Goal: Information Seeking & Learning: Learn about a topic

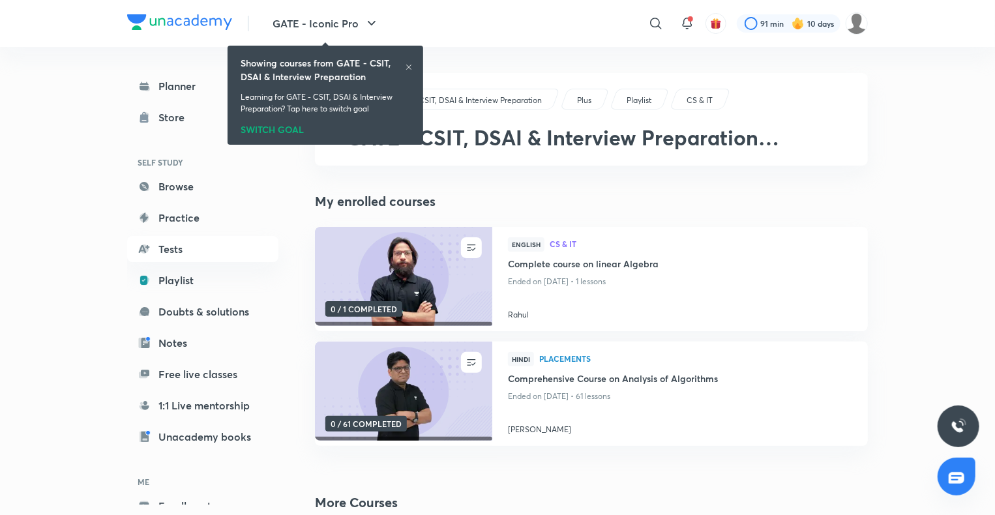
click at [408, 66] on icon at bounding box center [409, 67] width 8 height 8
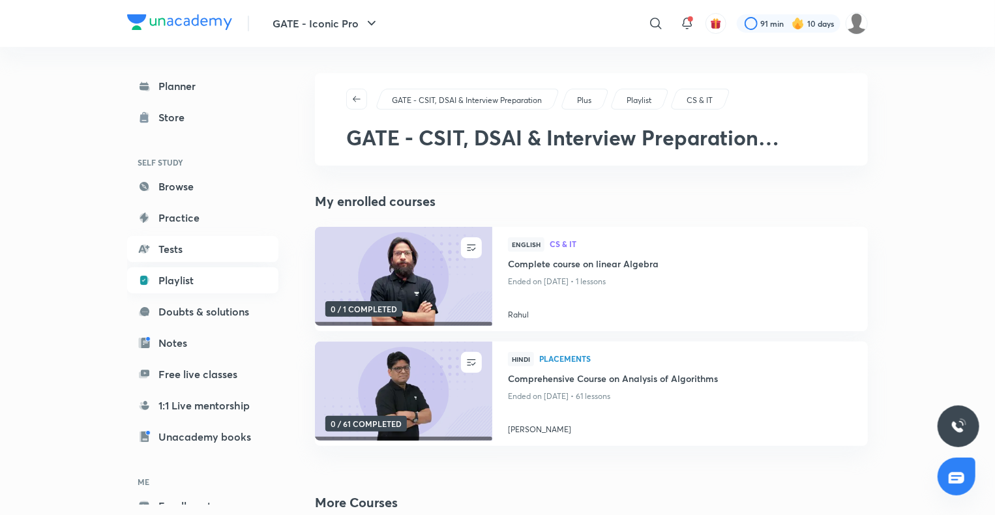
click at [161, 274] on link "Playlist" at bounding box center [202, 280] width 151 height 26
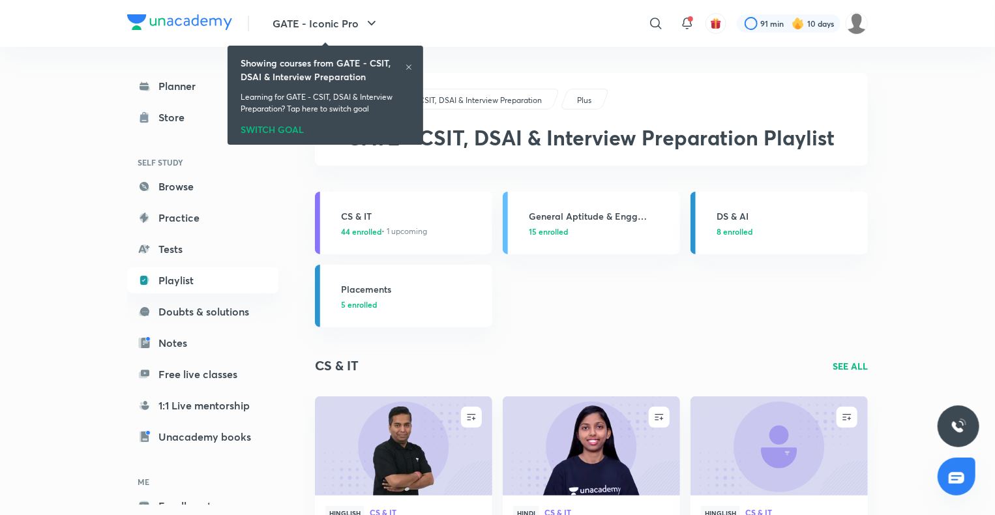
click at [405, 65] on icon at bounding box center [409, 67] width 8 height 8
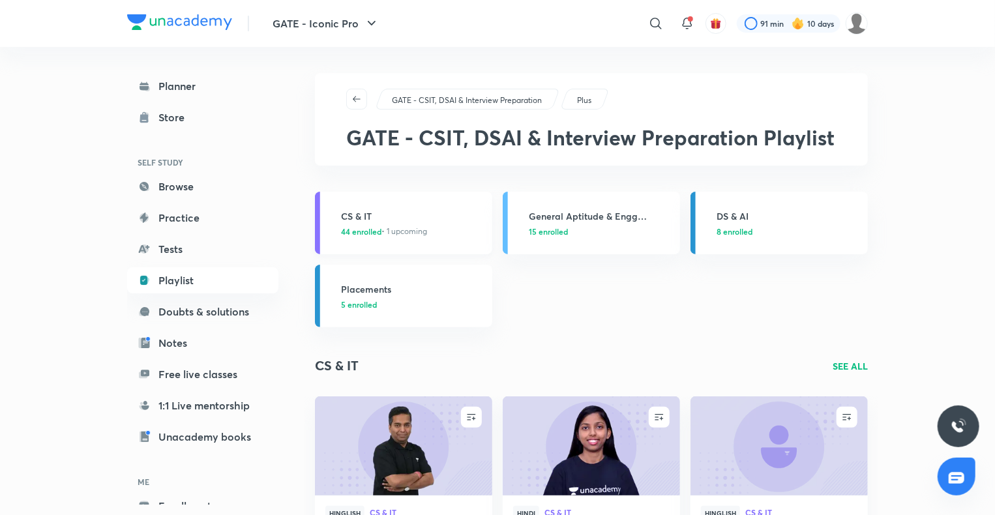
click at [378, 220] on h3 "CS & IT" at bounding box center [412, 216] width 143 height 14
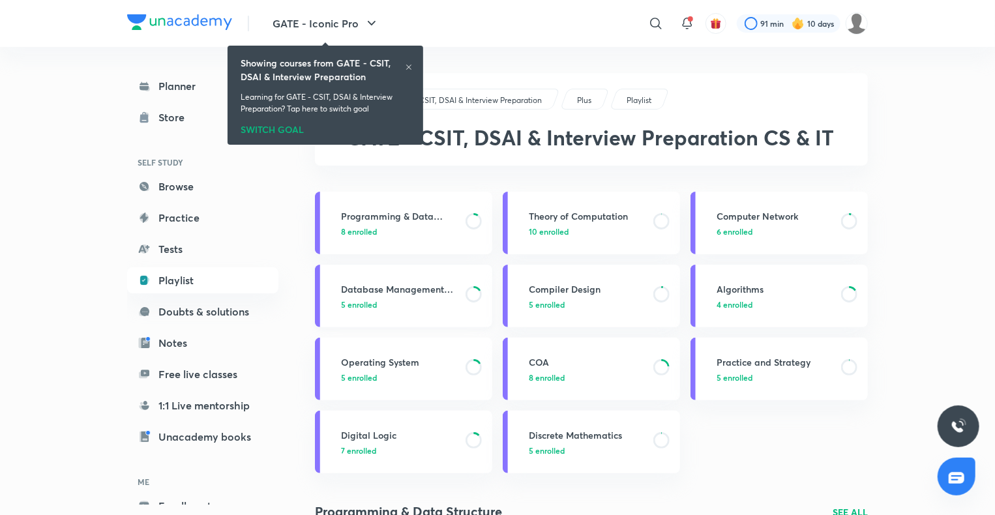
click at [384, 296] on div "Database Management System 5 enrolled" at bounding box center [412, 296] width 143 height 28
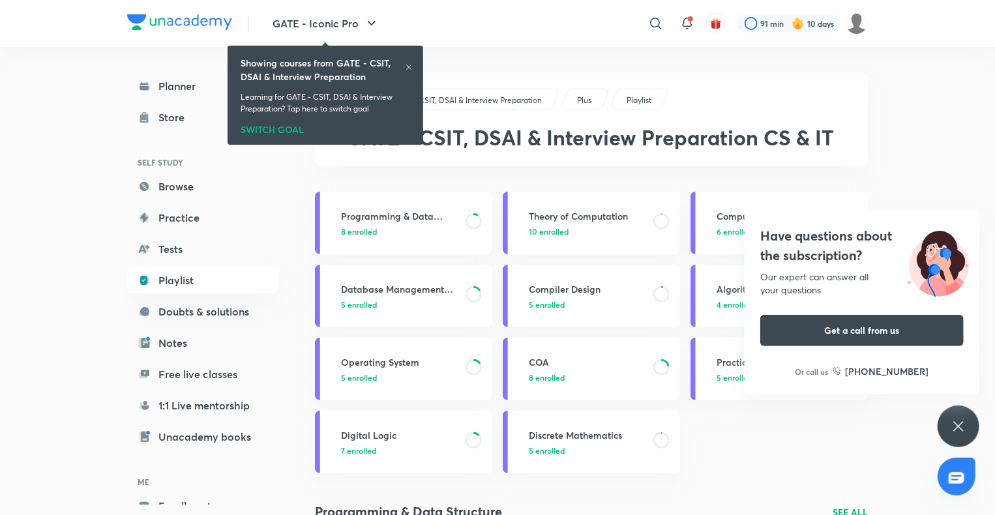
click at [957, 426] on icon at bounding box center [959, 427] width 16 height 16
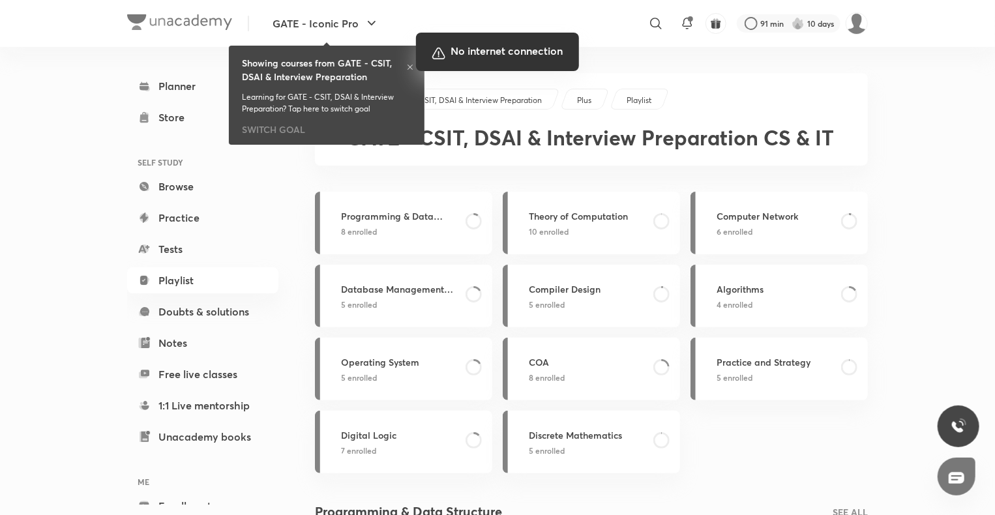
click at [407, 68] on div at bounding box center [497, 257] width 995 height 515
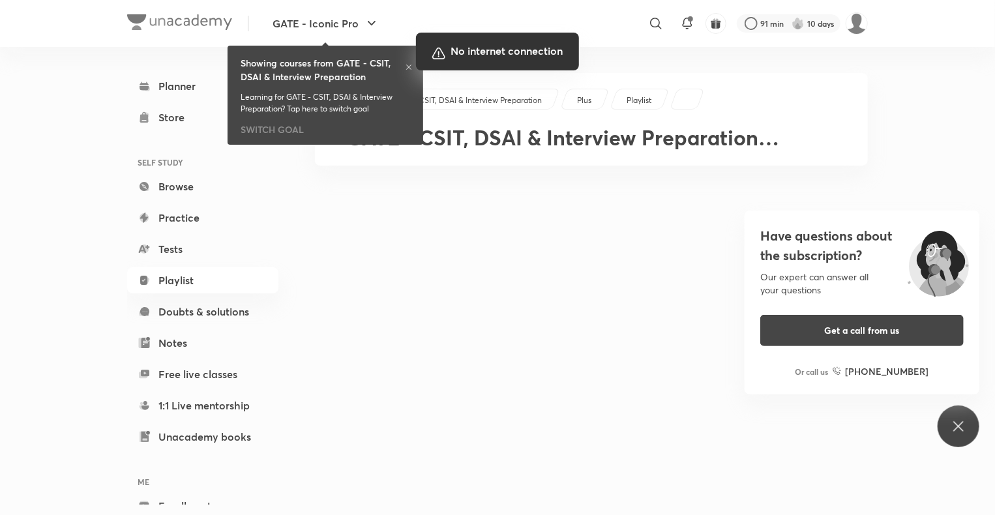
click at [726, 429] on div at bounding box center [497, 257] width 995 height 515
click at [661, 350] on div at bounding box center [497, 257] width 995 height 515
click at [937, 113] on div at bounding box center [497, 257] width 995 height 515
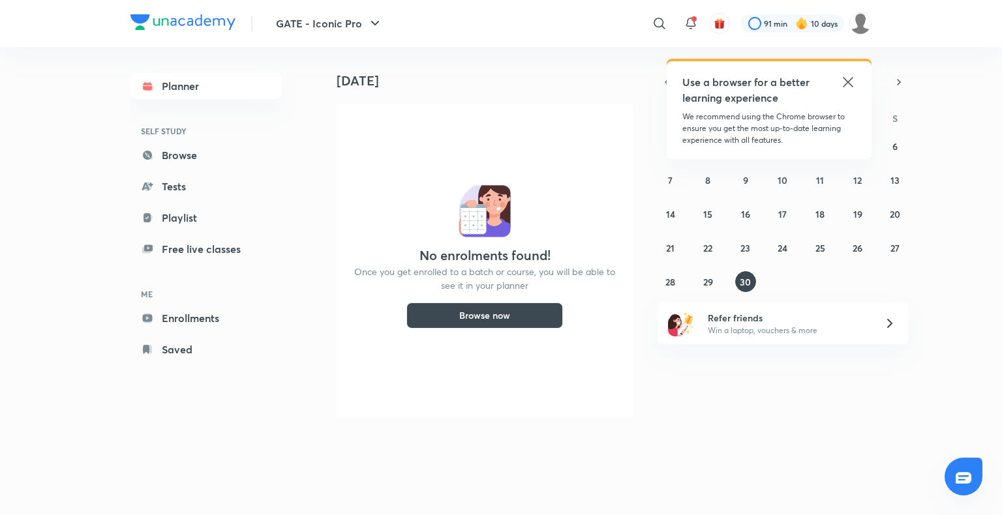
click at [848, 82] on icon at bounding box center [848, 82] width 16 height 16
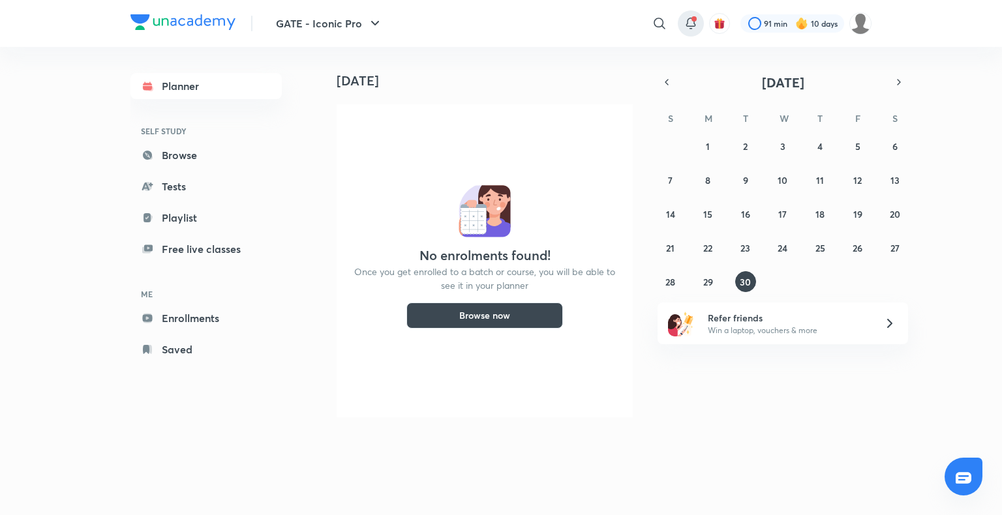
click at [696, 29] on icon at bounding box center [691, 24] width 16 height 16
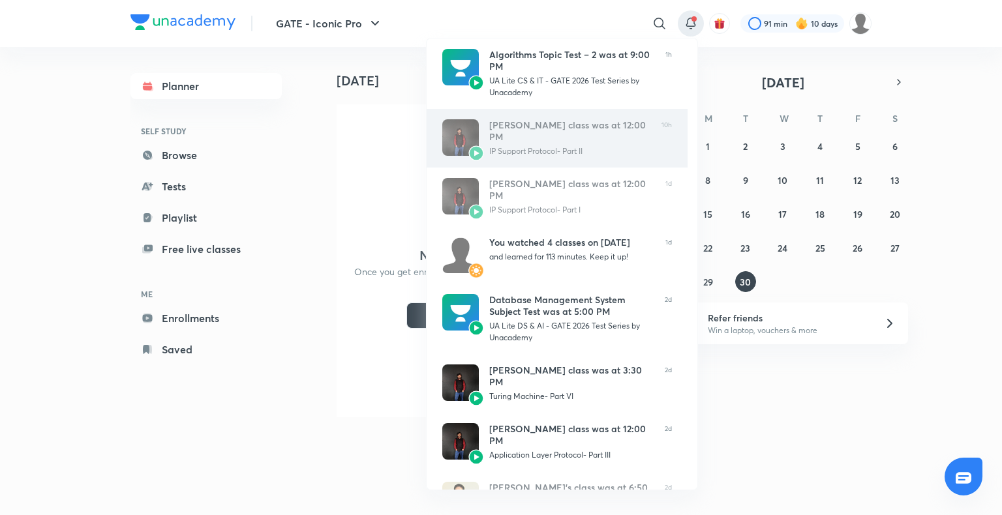
click at [577, 145] on div "IP Support Protocol- Part II" at bounding box center [570, 151] width 162 height 12
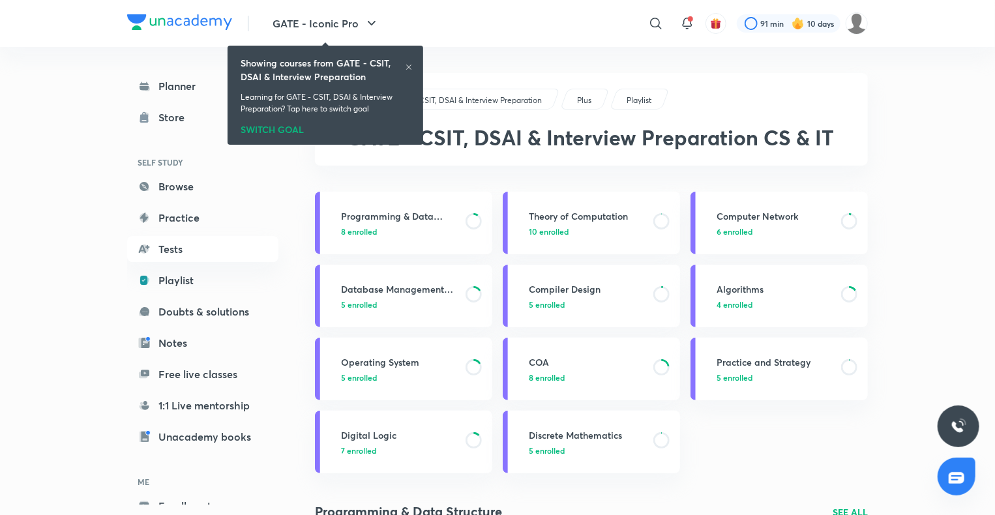
click at [413, 64] on div "Showing courses from GATE - CSIT, DSAI & Interview Preparation Learning for GAT…" at bounding box center [325, 95] width 185 height 94
click at [408, 69] on icon at bounding box center [409, 67] width 8 height 8
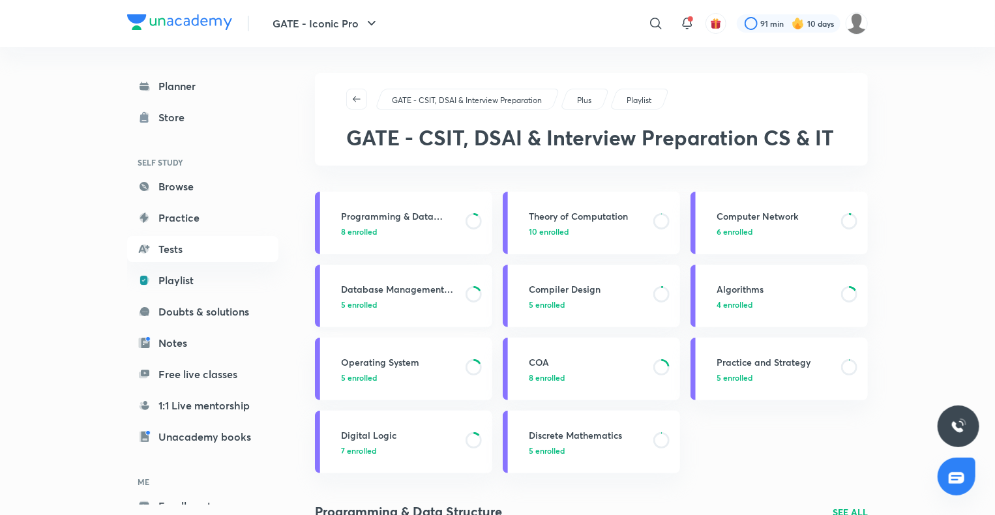
click at [417, 279] on link "Database Management System 5 enrolled" at bounding box center [403, 296] width 177 height 63
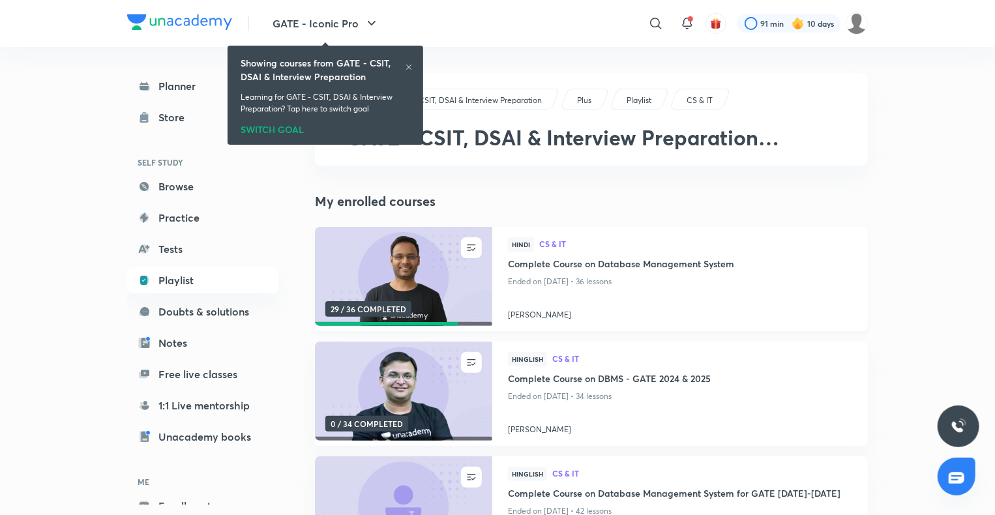
click at [609, 262] on h4 "Complete Course on Database Management System" at bounding box center [680, 265] width 344 height 16
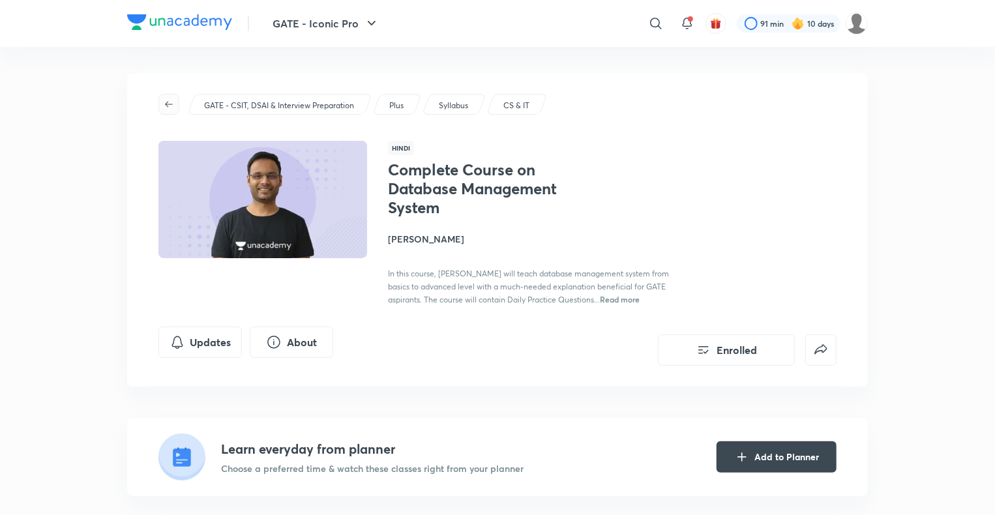
click at [173, 98] on button "button" at bounding box center [168, 104] width 21 height 21
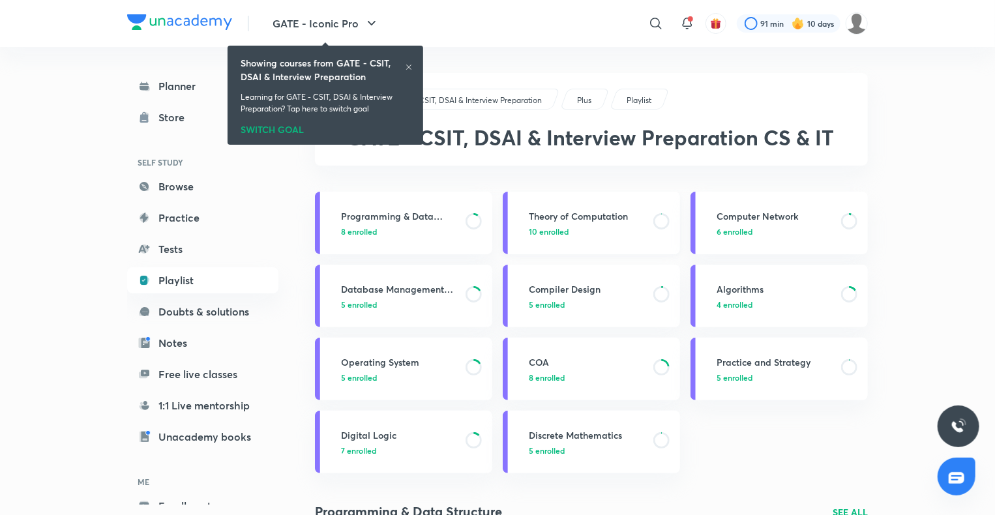
click at [571, 213] on h3 "Theory of Computation" at bounding box center [587, 216] width 117 height 14
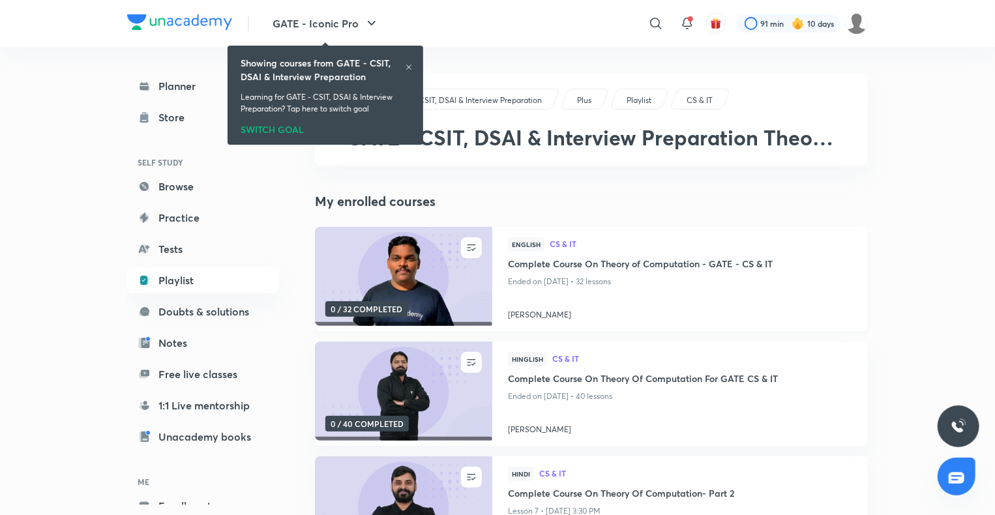
click at [553, 254] on div "English CS & IT" at bounding box center [680, 247] width 344 height 20
click at [556, 258] on h4 "Complete Course On Theory of Computation - GATE - CS & IT" at bounding box center [680, 265] width 344 height 16
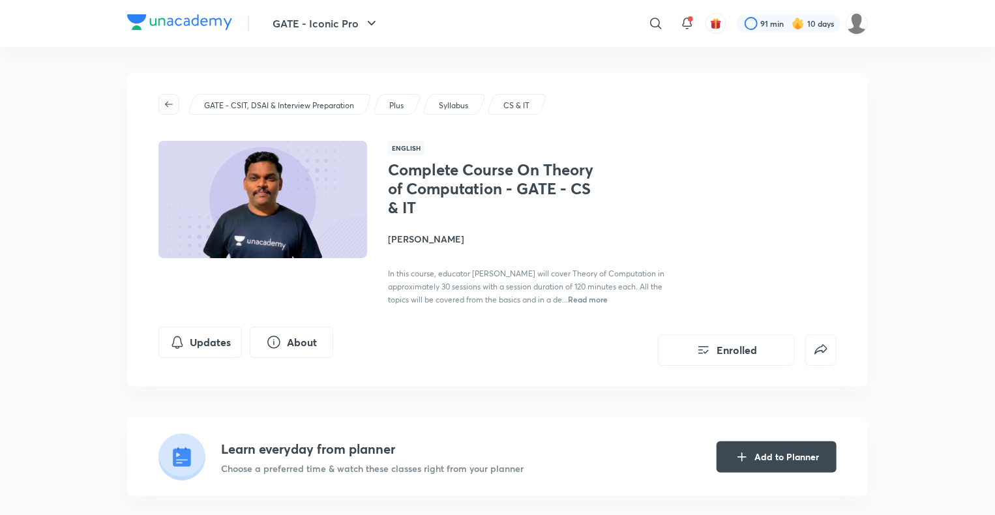
click at [163, 99] on span "button" at bounding box center [169, 104] width 20 height 10
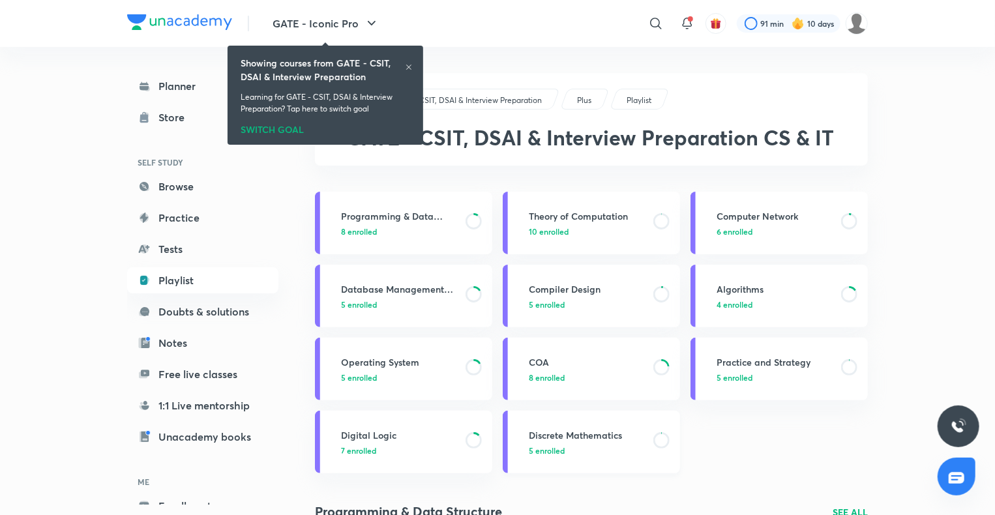
click at [587, 430] on h3 "Discrete Mathematics" at bounding box center [587, 435] width 117 height 14
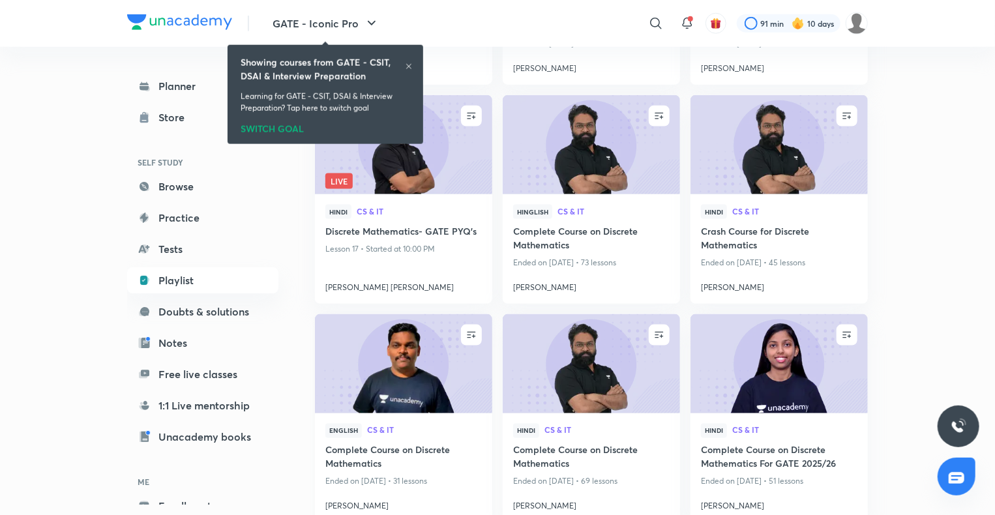
scroll to position [812, 0]
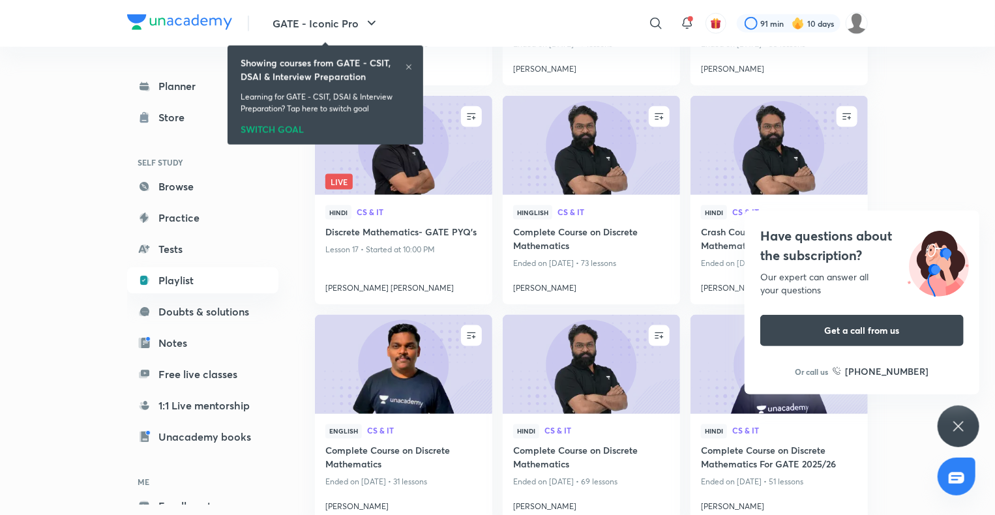
click at [955, 428] on icon at bounding box center [959, 427] width 16 height 16
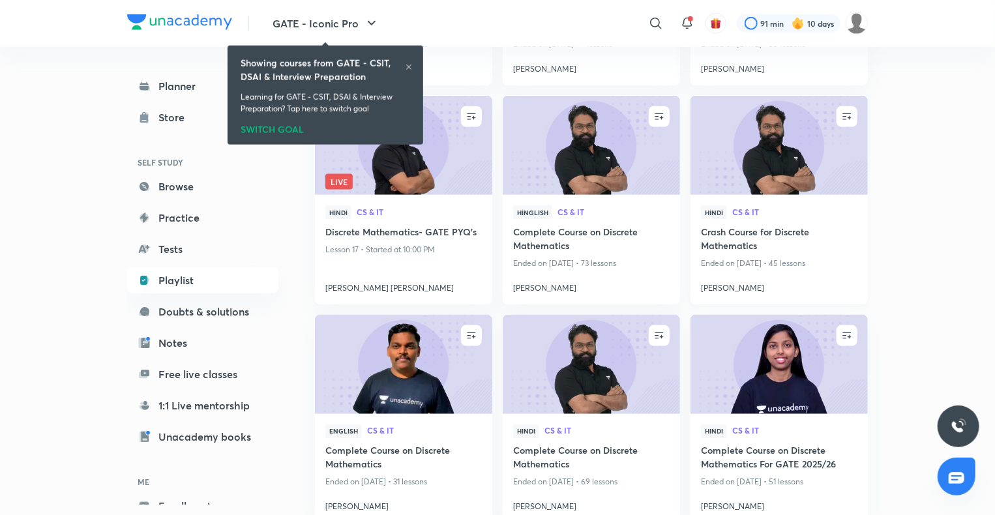
click at [796, 151] on img at bounding box center [779, 145] width 181 height 101
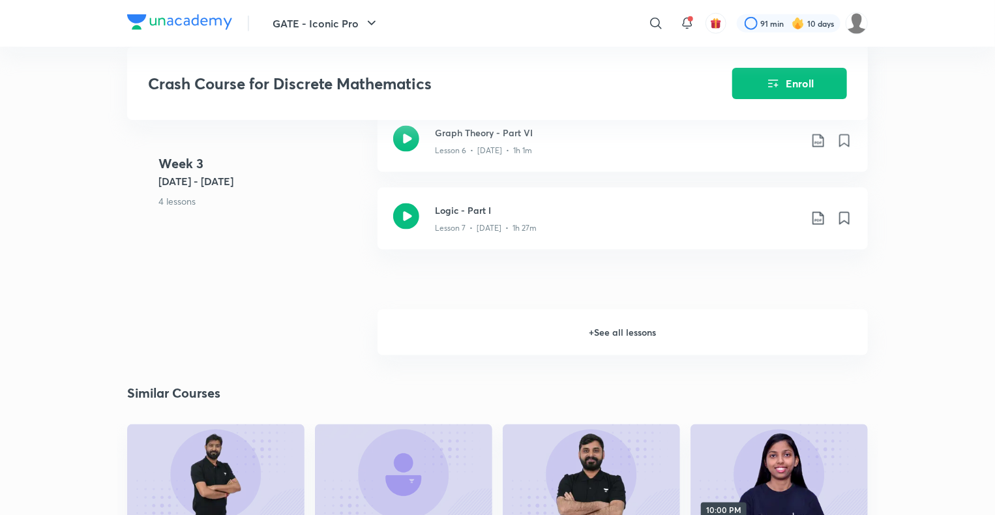
scroll to position [871, 0]
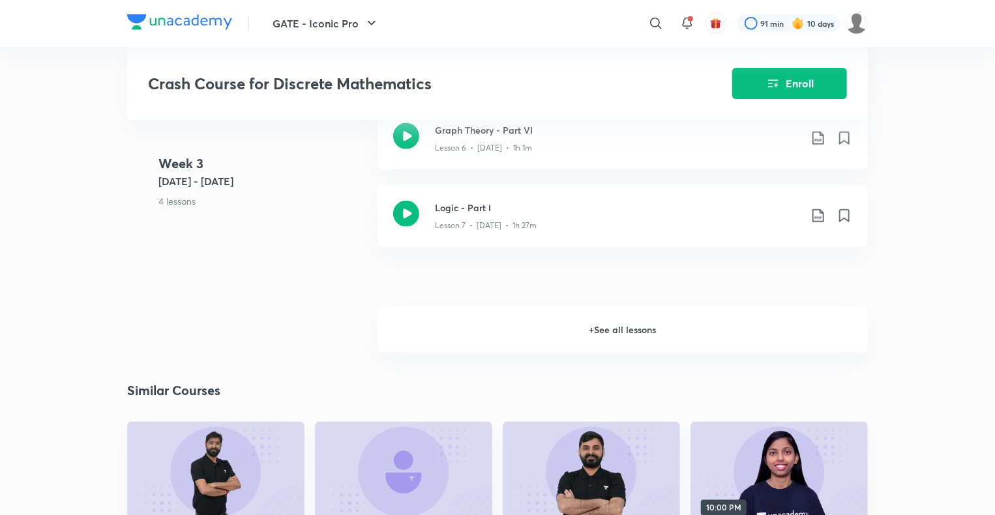
click at [576, 342] on h6 "+ See all lessons" at bounding box center [623, 330] width 490 height 46
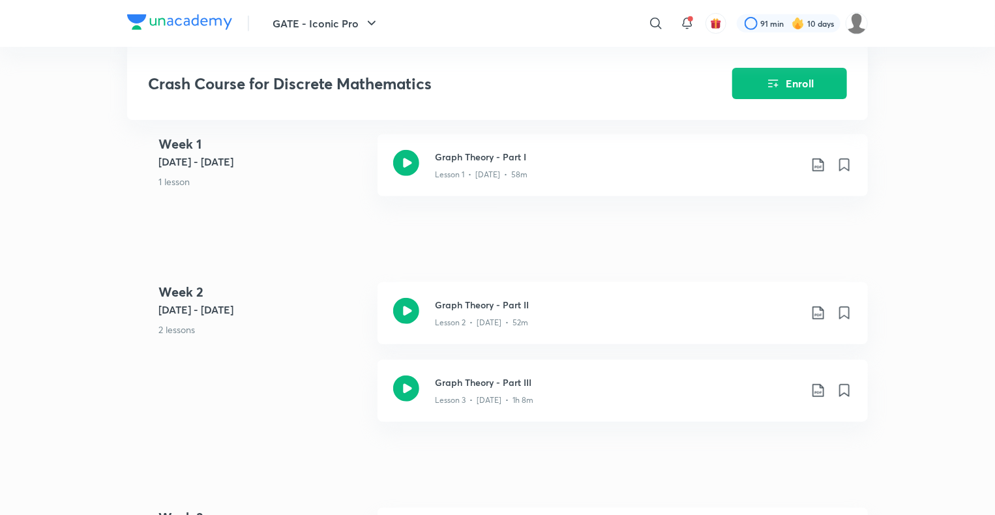
scroll to position [0, 0]
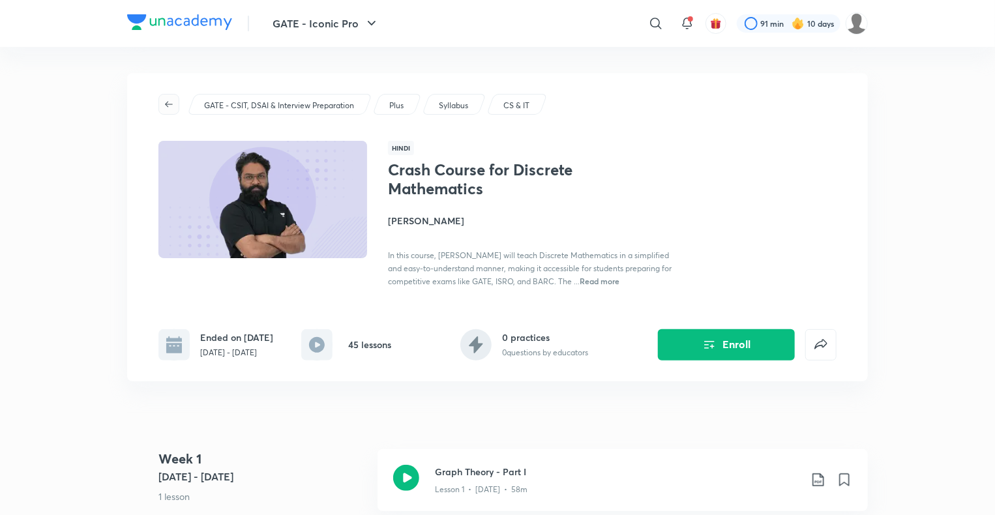
click at [162, 106] on span "button" at bounding box center [169, 104] width 20 height 10
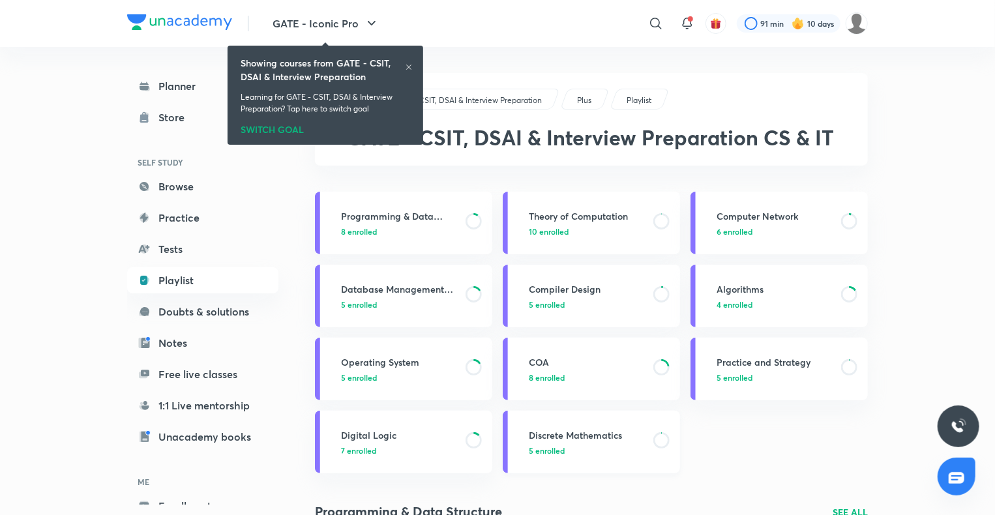
click at [590, 431] on h3 "Discrete Mathematics" at bounding box center [587, 435] width 117 height 14
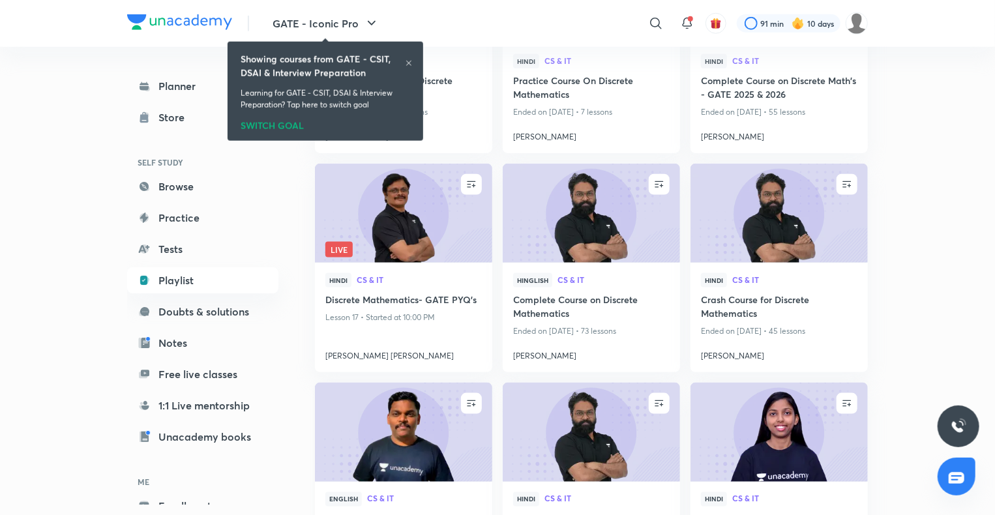
scroll to position [746, 0]
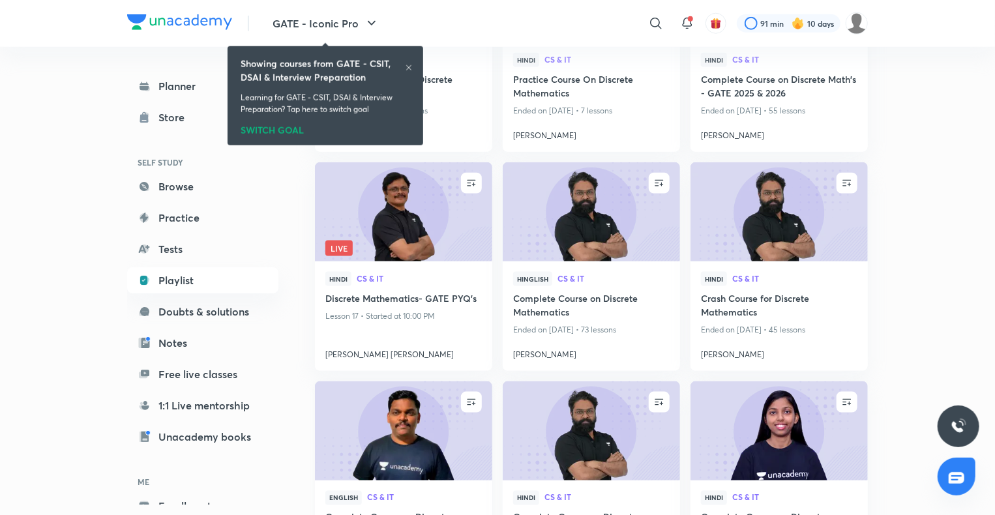
click at [425, 436] on img at bounding box center [403, 431] width 181 height 101
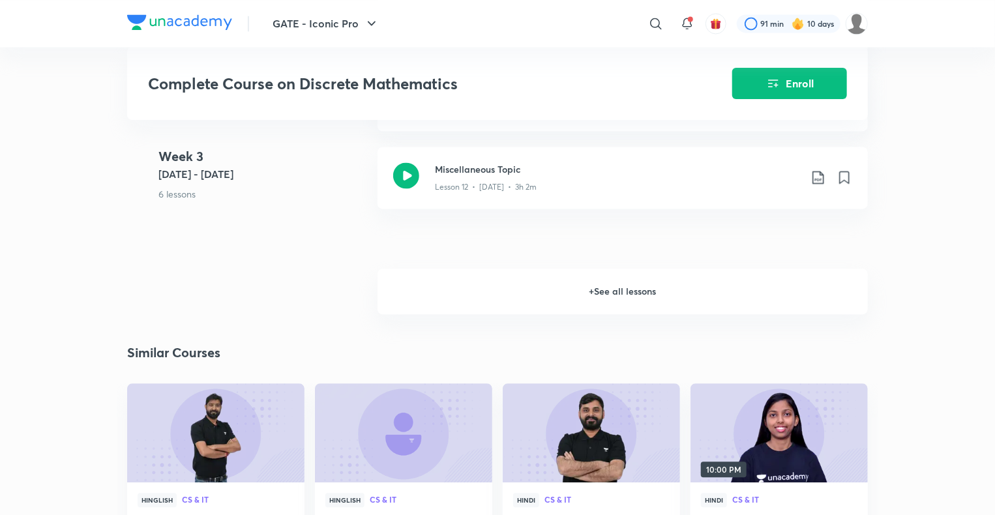
scroll to position [1292, 0]
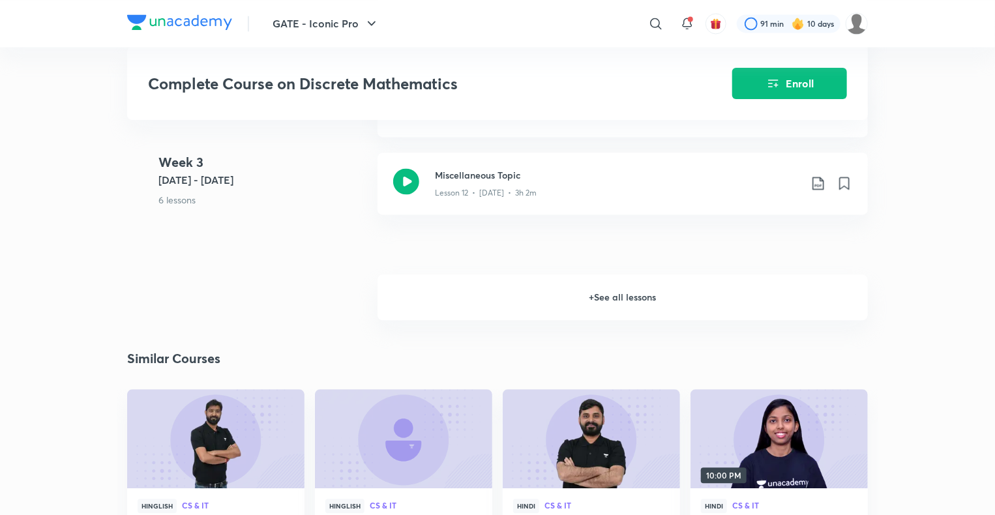
click at [606, 280] on h6 "+ See all lessons" at bounding box center [623, 298] width 490 height 46
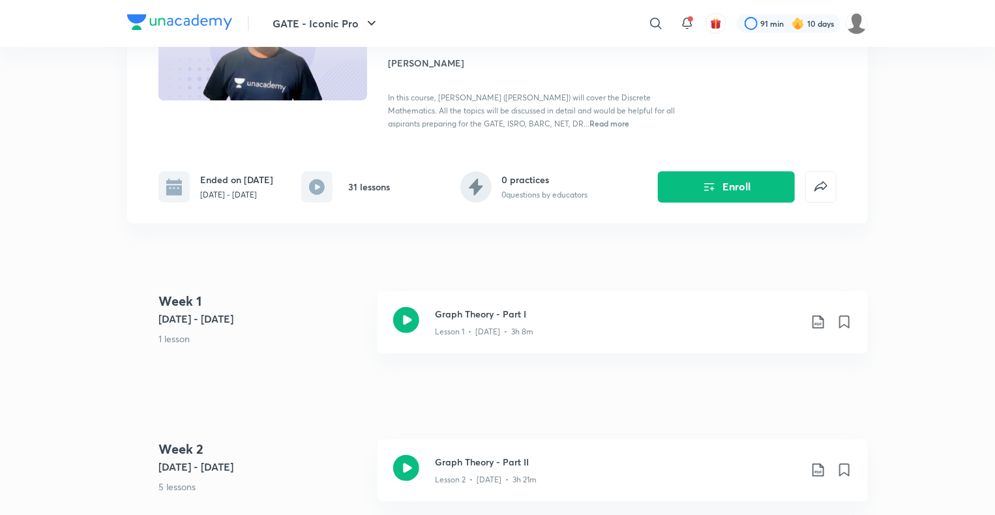
scroll to position [0, 0]
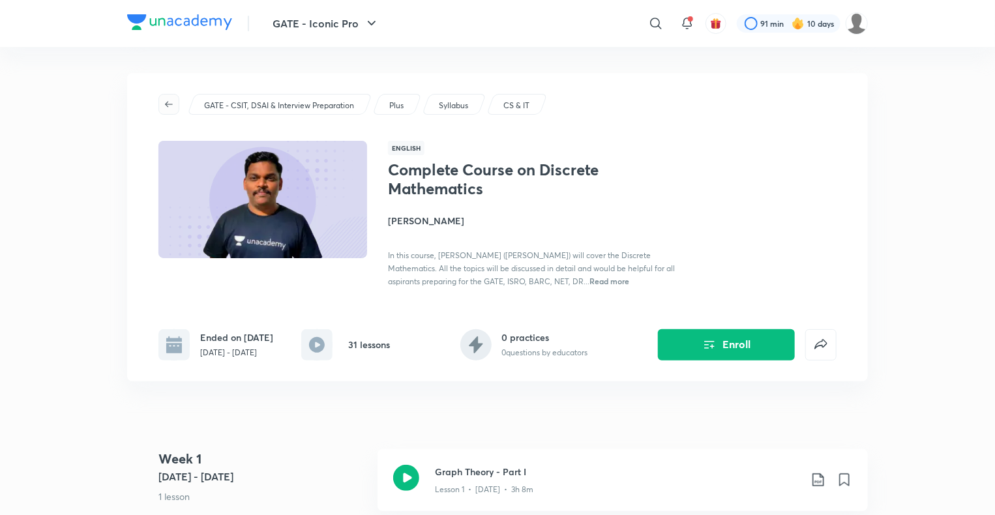
click at [167, 100] on icon "button" at bounding box center [169, 104] width 10 height 10
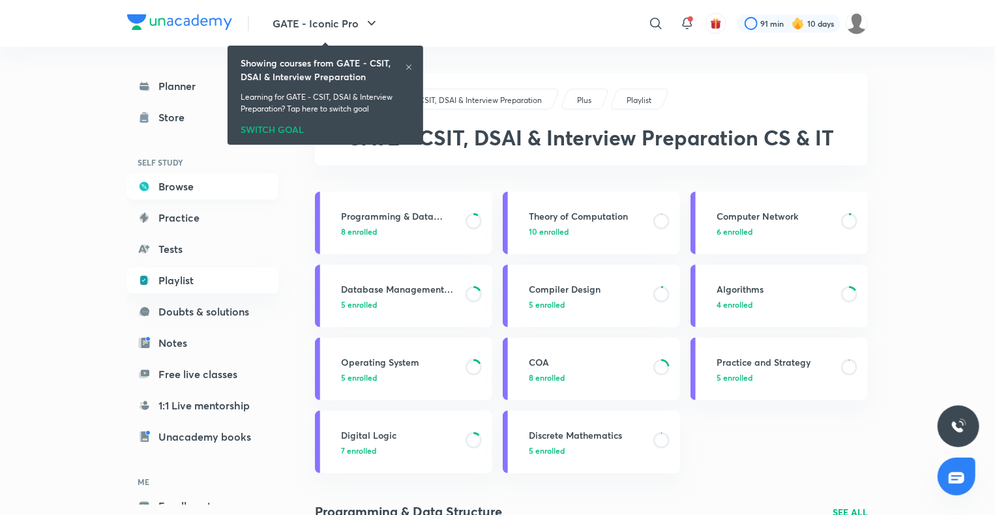
click at [180, 184] on link "Browse" at bounding box center [202, 186] width 151 height 26
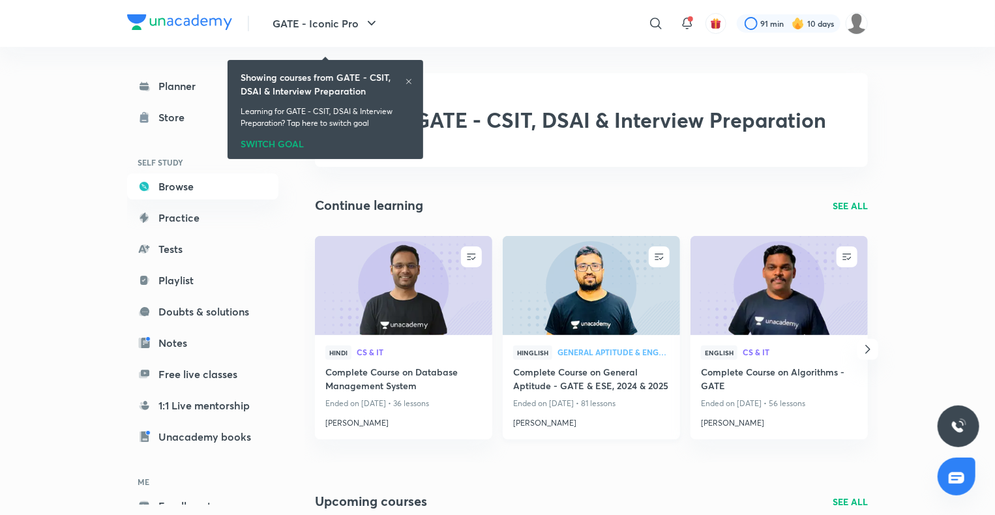
scroll to position [14, 0]
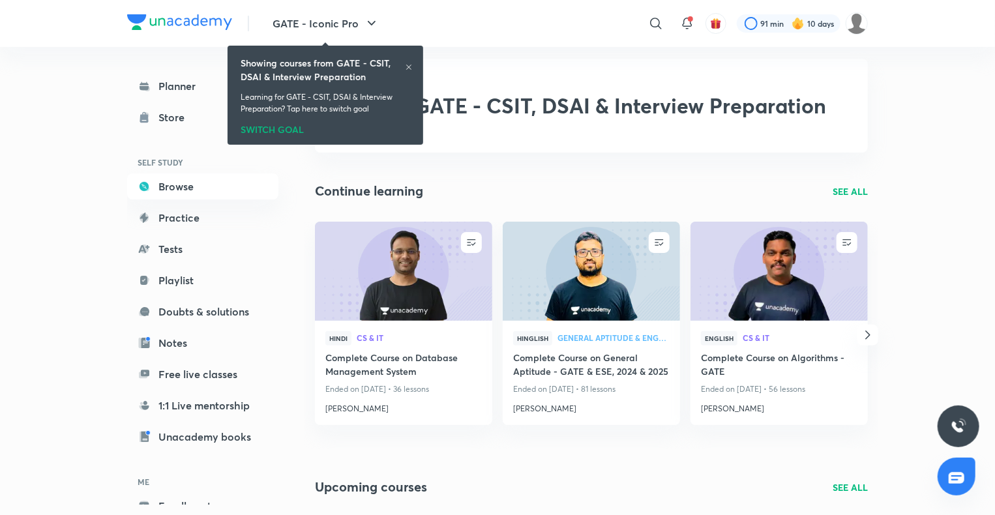
click at [836, 194] on p "SEE ALL" at bounding box center [850, 192] width 35 height 14
click at [851, 191] on p "SEE ALL" at bounding box center [850, 192] width 35 height 14
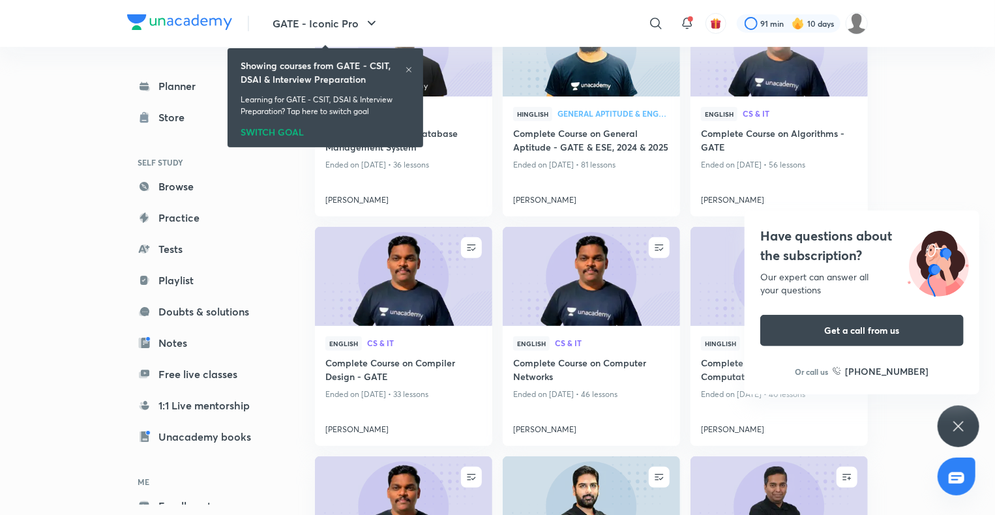
scroll to position [197, 0]
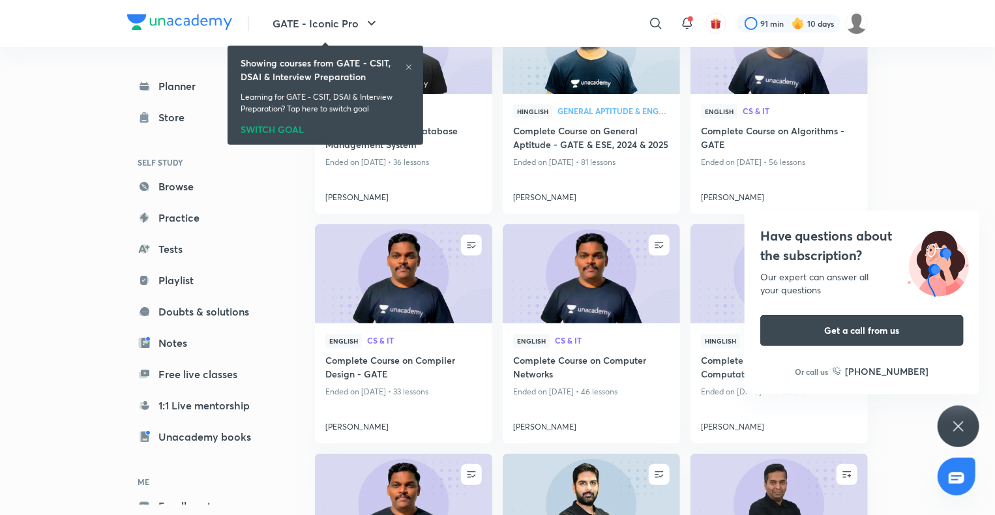
click at [965, 420] on icon at bounding box center [959, 427] width 16 height 16
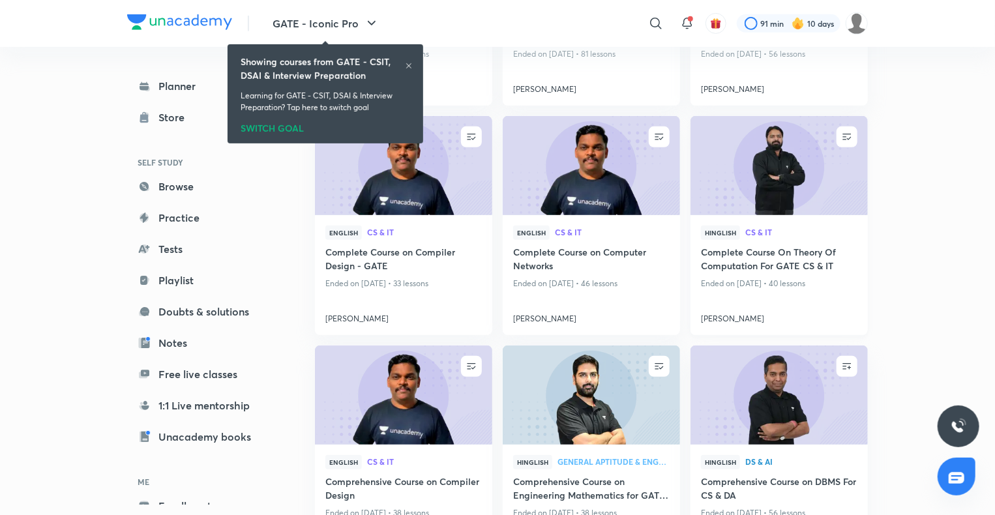
scroll to position [363, 0]
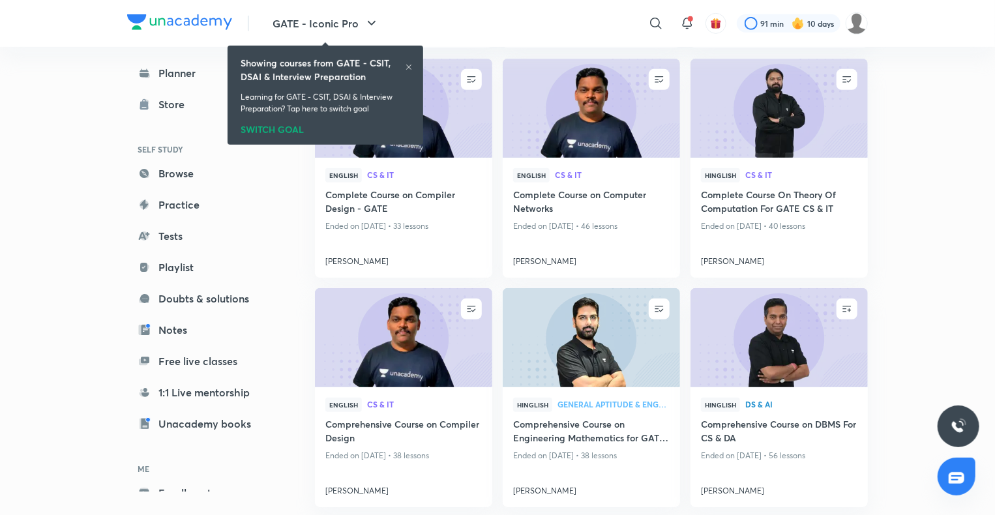
click at [407, 65] on icon at bounding box center [409, 67] width 8 height 8
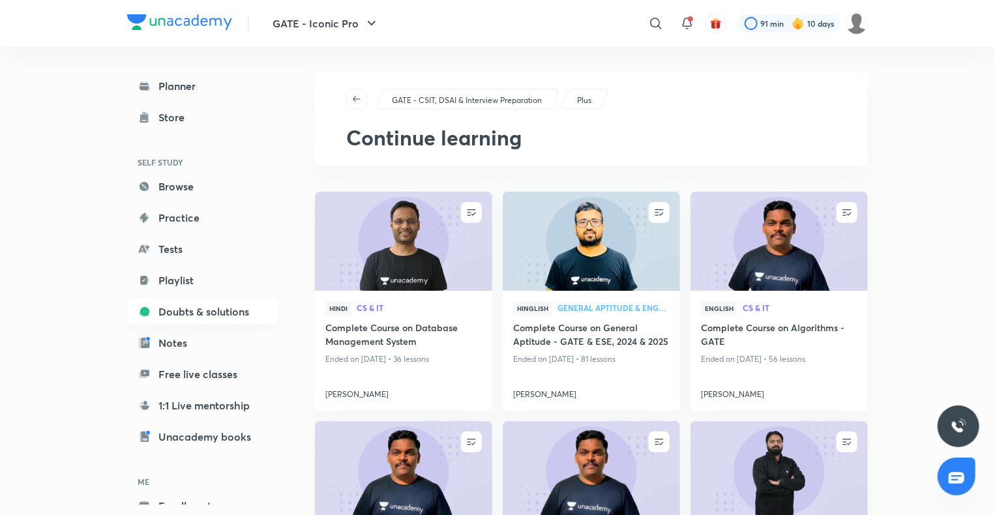
scroll to position [71, 0]
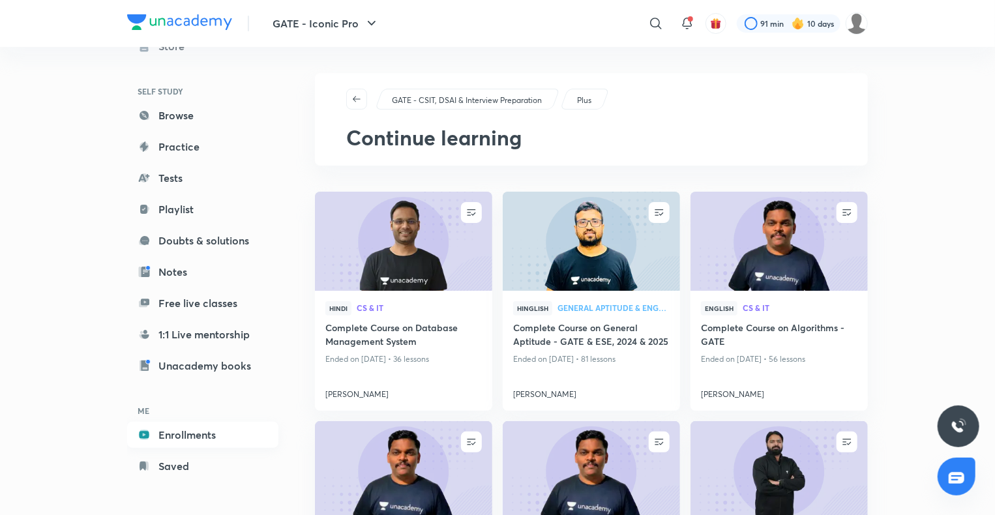
click at [185, 427] on link "Enrollments" at bounding box center [202, 435] width 151 height 26
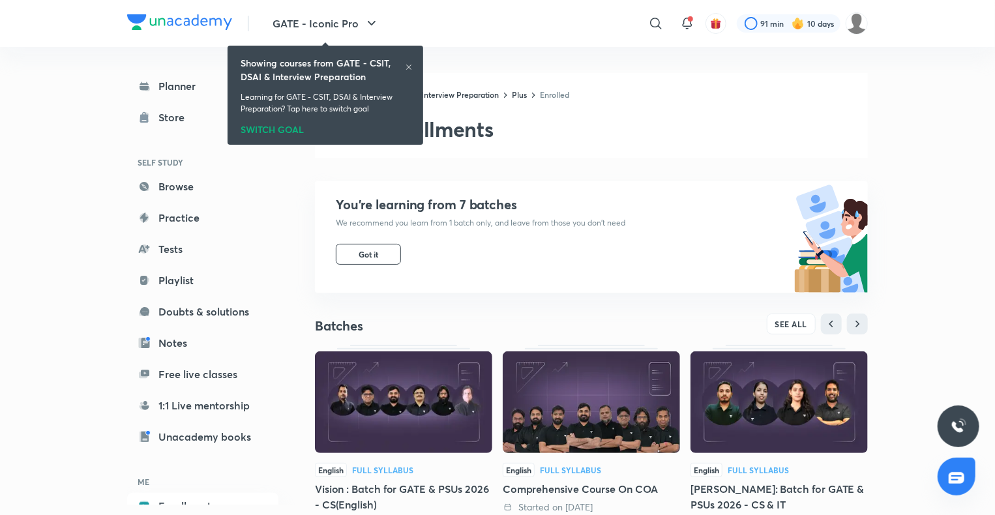
click at [409, 69] on icon at bounding box center [409, 67] width 8 height 8
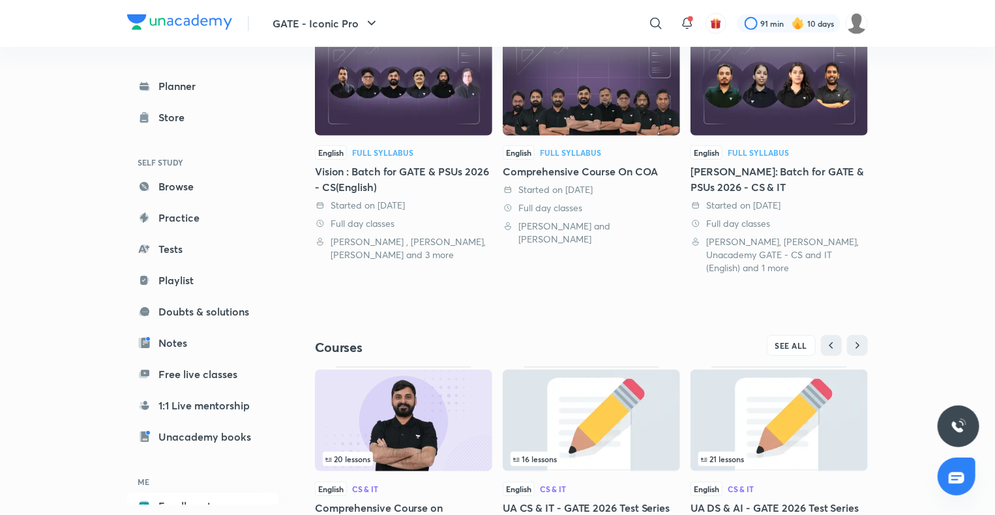
scroll to position [318, 0]
click at [797, 347] on span "SEE ALL" at bounding box center [791, 344] width 33 height 9
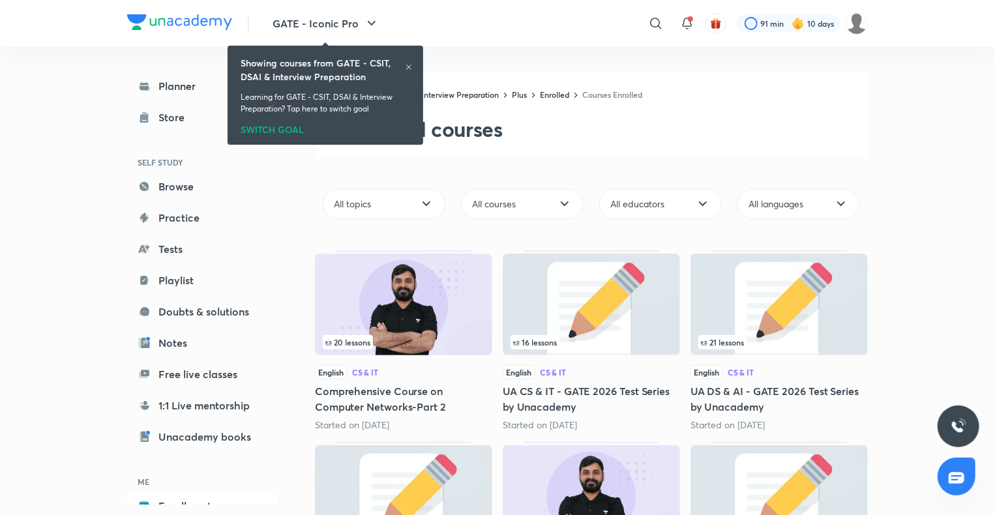
drag, startPoint x: 797, startPoint y: 347, endPoint x: 638, endPoint y: 349, distance: 159.1
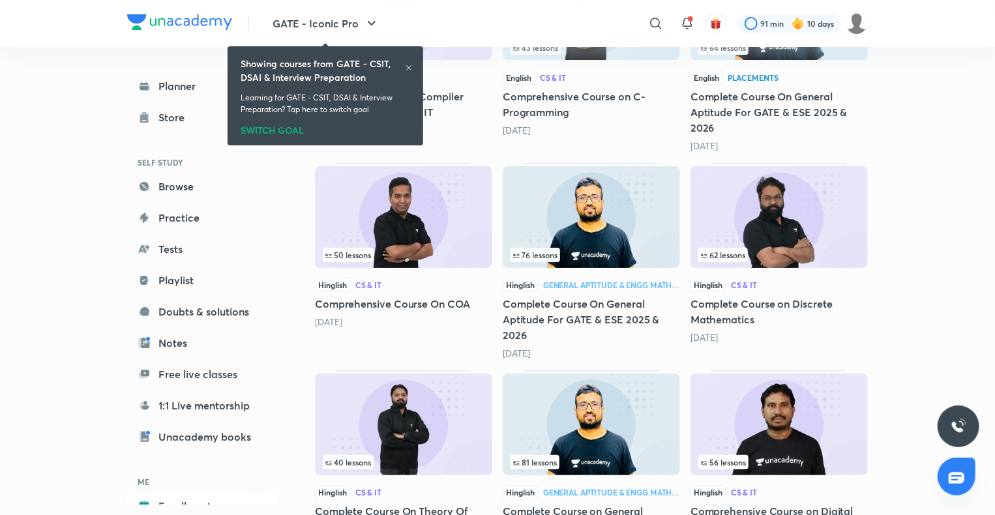
scroll to position [2439, 0]
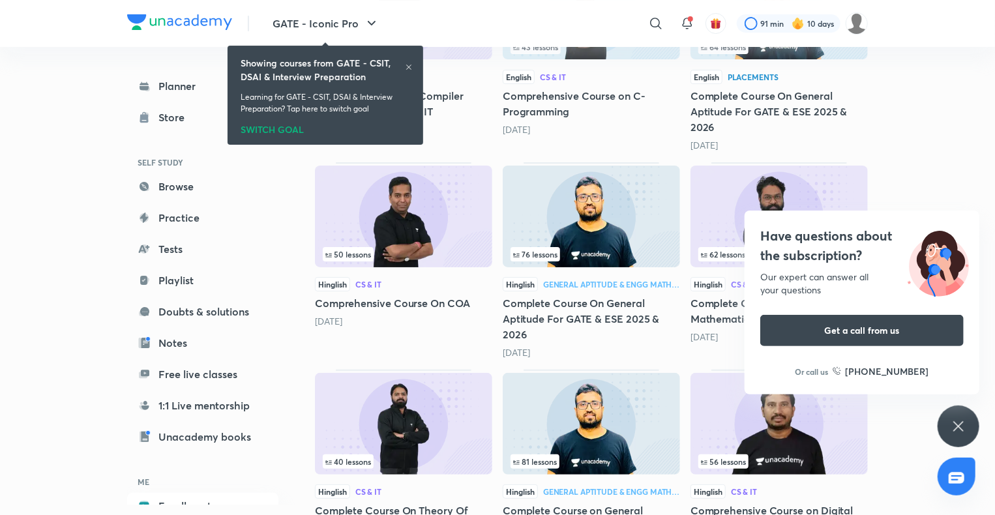
click at [966, 429] on icon at bounding box center [959, 427] width 16 height 16
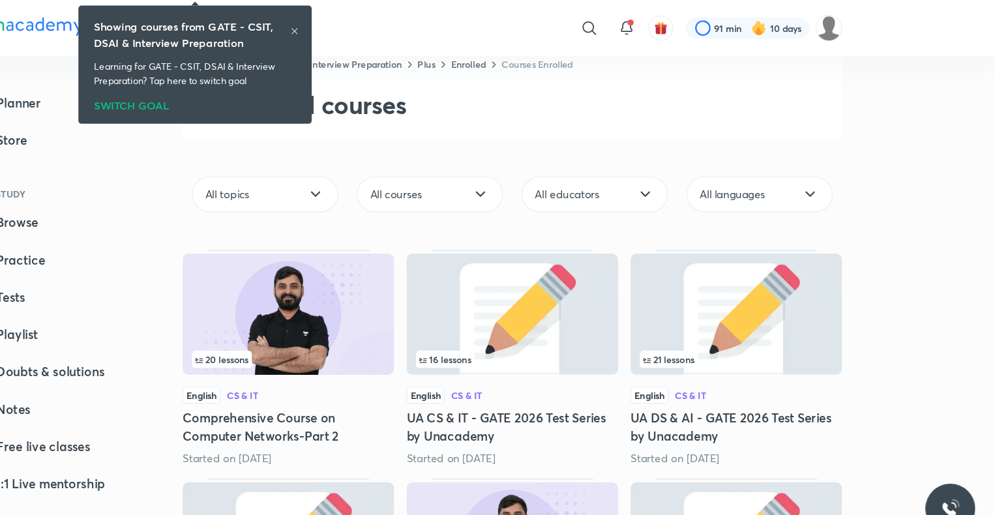
scroll to position [0, 0]
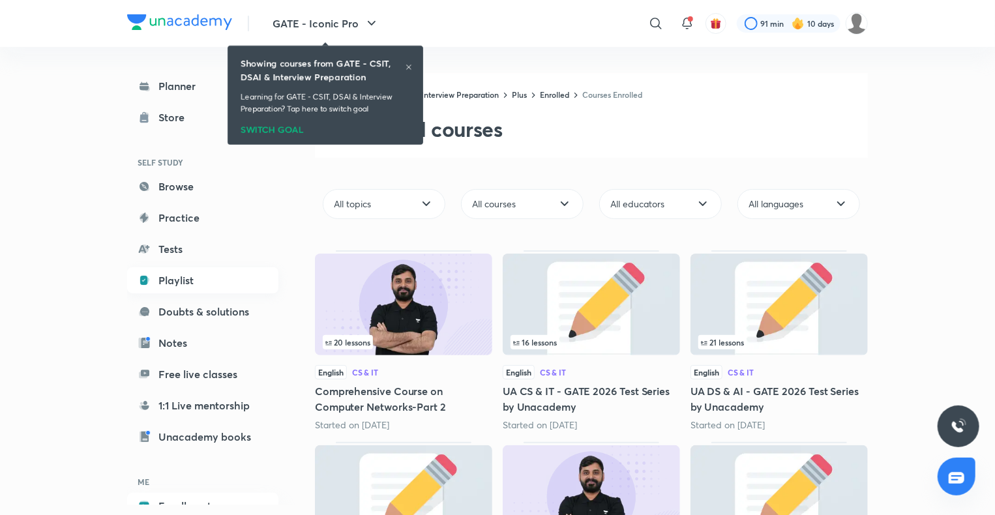
click at [170, 276] on link "Playlist" at bounding box center [202, 280] width 151 height 26
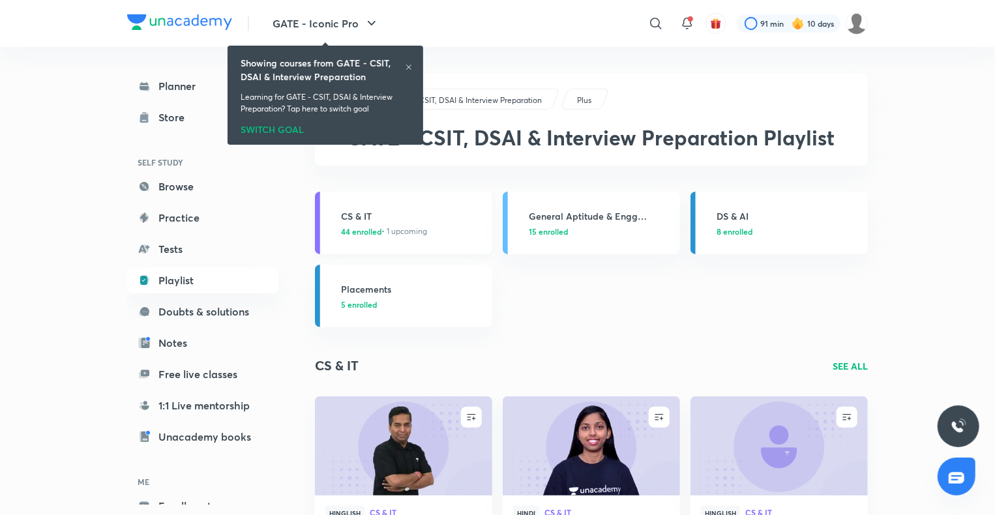
click at [374, 215] on h3 "CS & IT" at bounding box center [412, 216] width 143 height 14
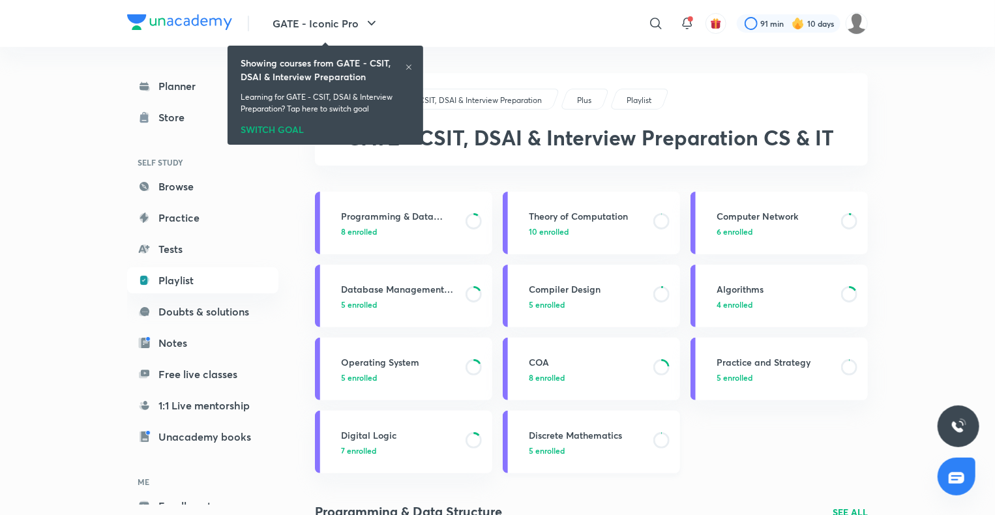
click at [574, 432] on h3 "Discrete Mathematics" at bounding box center [587, 435] width 117 height 14
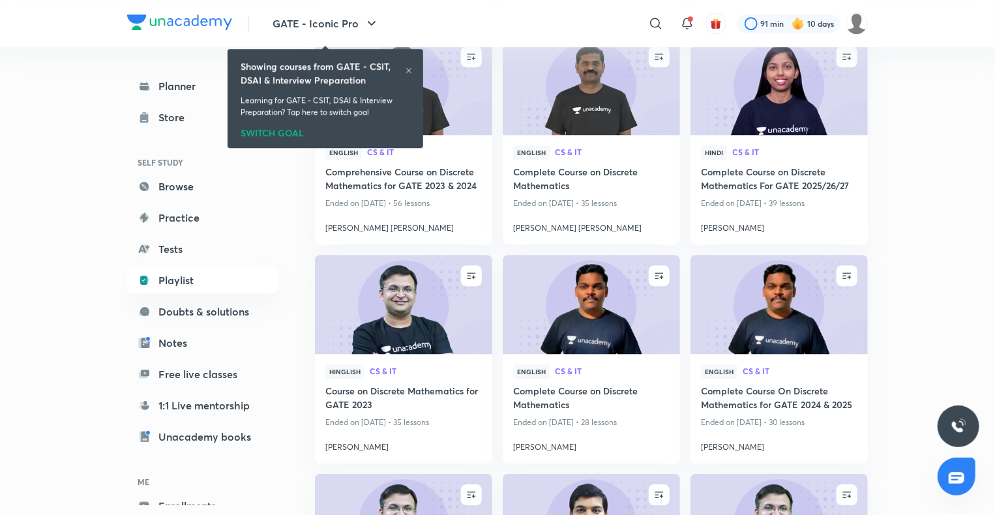
scroll to position [1753, 0]
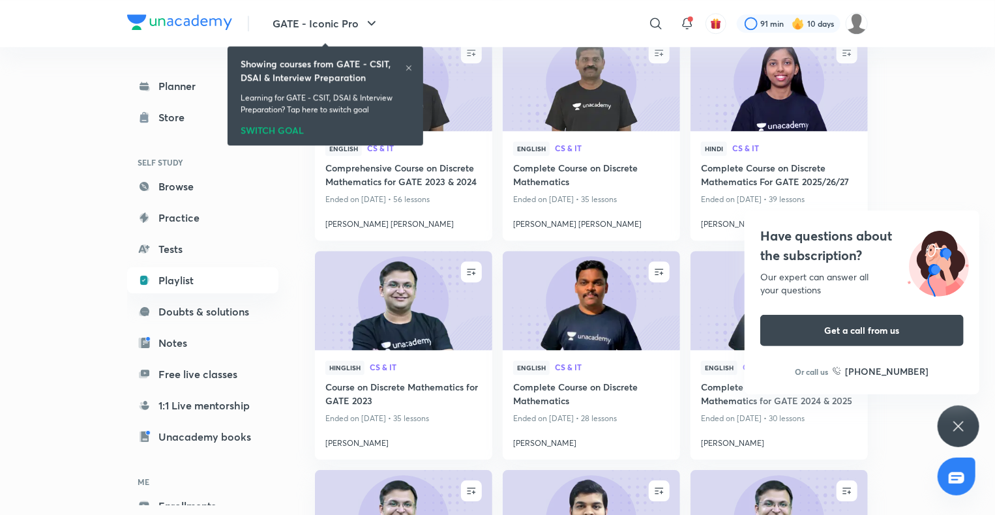
click at [955, 419] on icon at bounding box center [959, 427] width 16 height 16
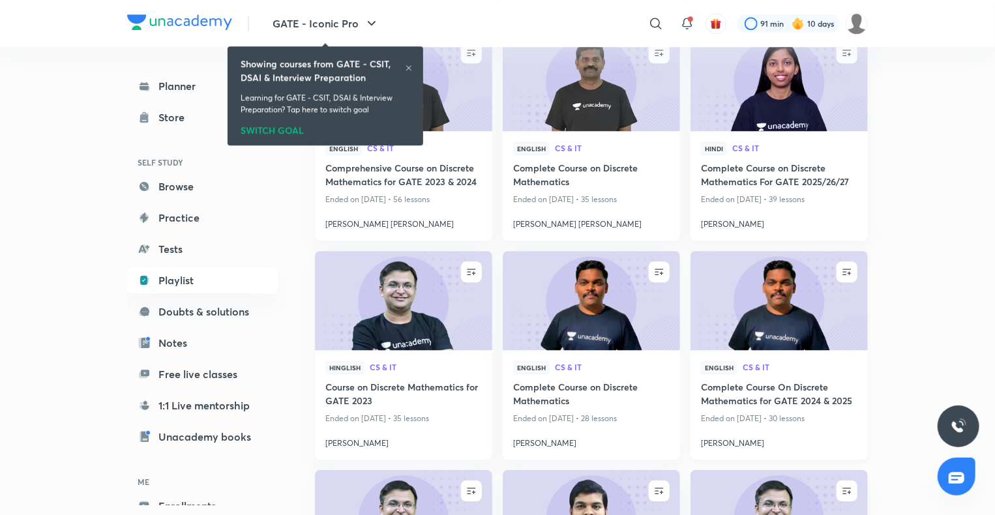
click at [813, 336] on img at bounding box center [779, 300] width 181 height 101
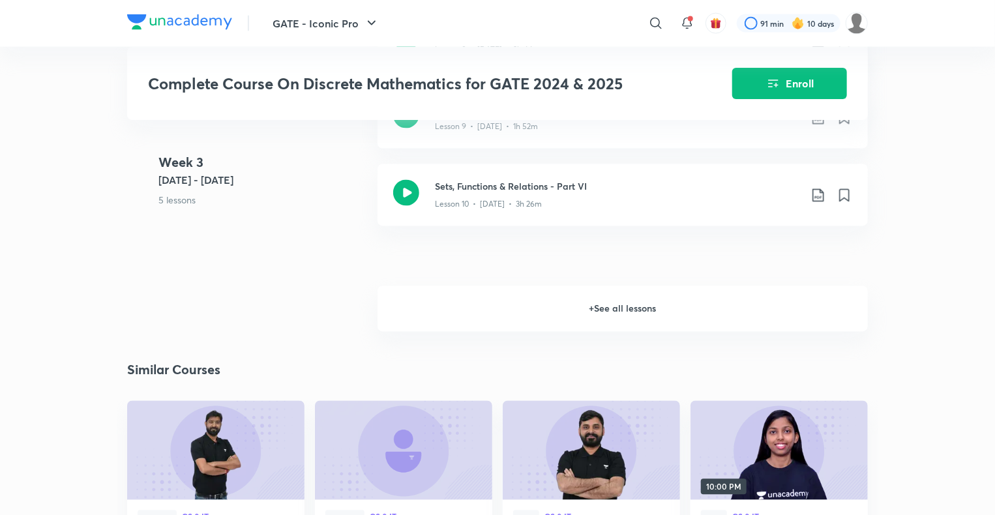
scroll to position [1142, 0]
click at [654, 312] on h6 "+ See all lessons" at bounding box center [623, 309] width 490 height 46
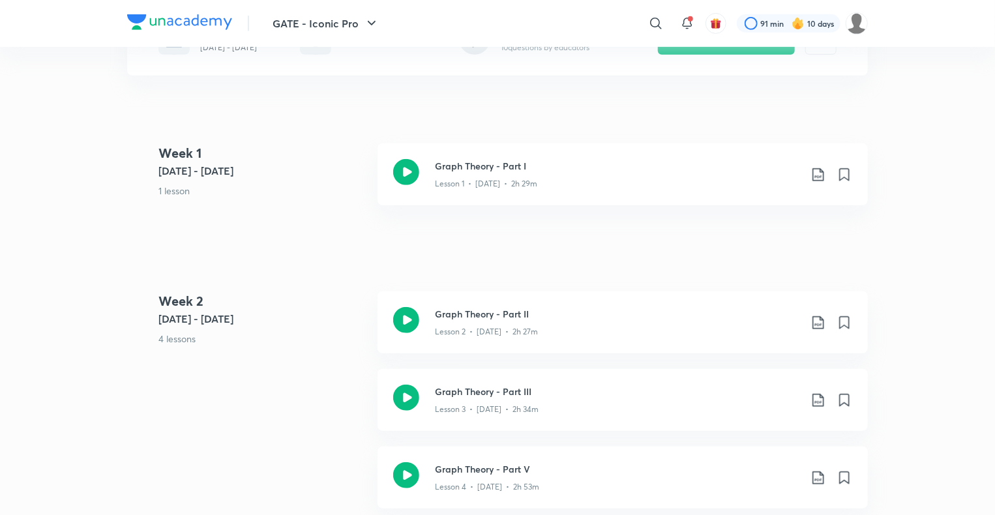
scroll to position [0, 0]
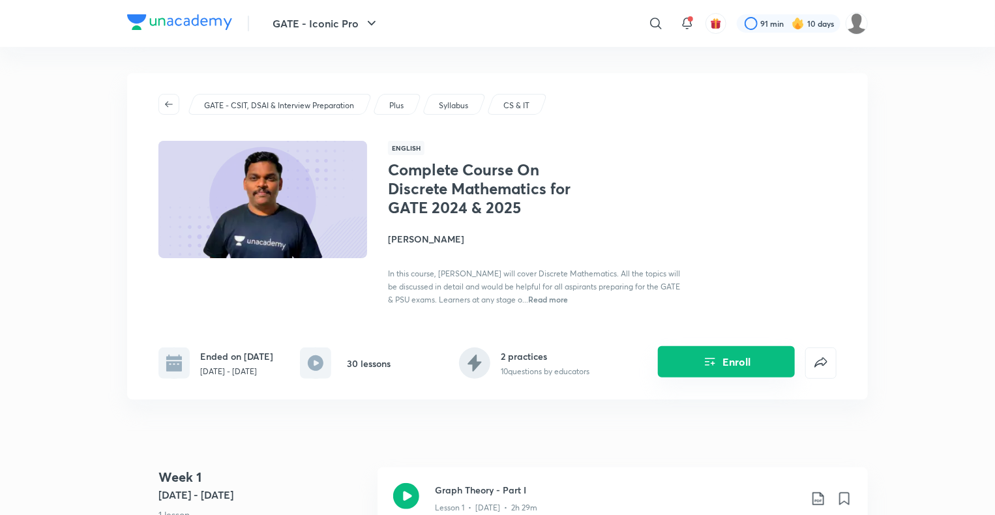
click at [708, 366] on icon "Enroll" at bounding box center [710, 363] width 10 height 8
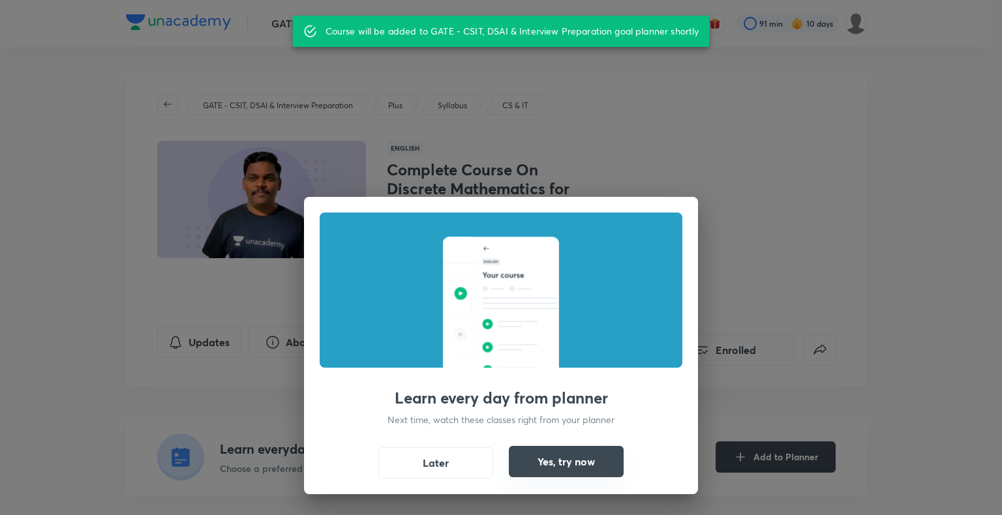
click at [546, 468] on button "Yes, try now" at bounding box center [566, 461] width 115 height 31
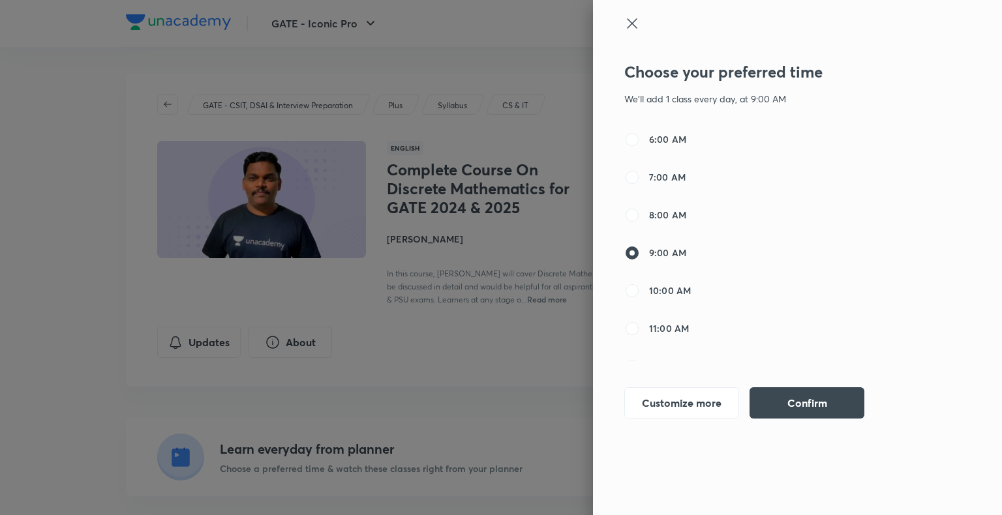
click at [657, 332] on span "11:00 AM" at bounding box center [669, 328] width 40 height 14
click at [640, 332] on input "11:00 AM" at bounding box center [632, 329] width 16 height 16
radio input "false"
radio input "true"
click at [757, 396] on button "Confirm" at bounding box center [806, 401] width 115 height 31
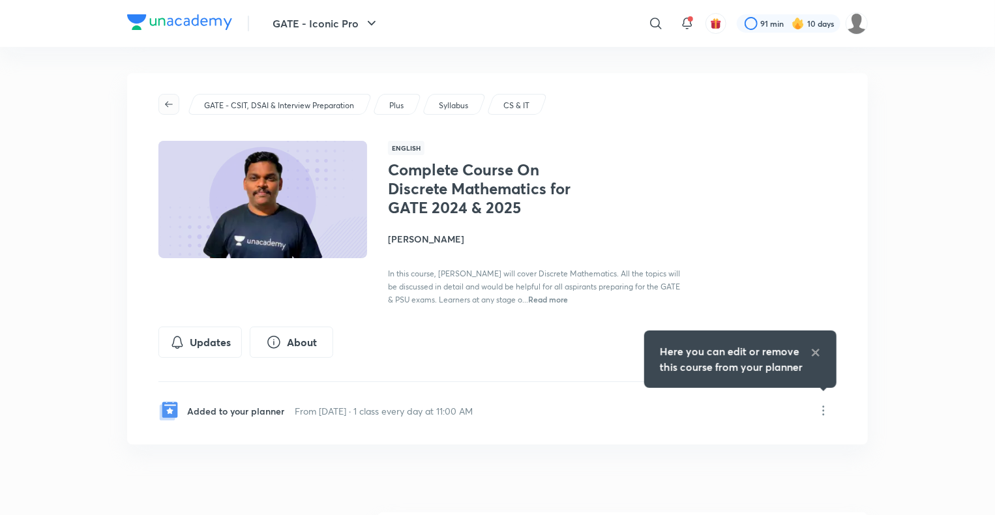
click at [167, 113] on button "button" at bounding box center [168, 104] width 21 height 21
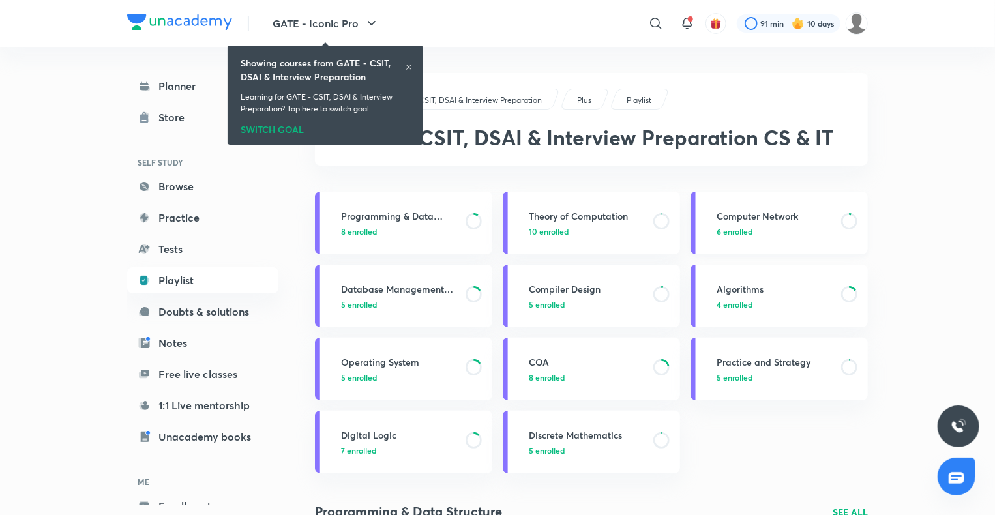
click at [756, 216] on h3 "Computer Network" at bounding box center [775, 216] width 117 height 14
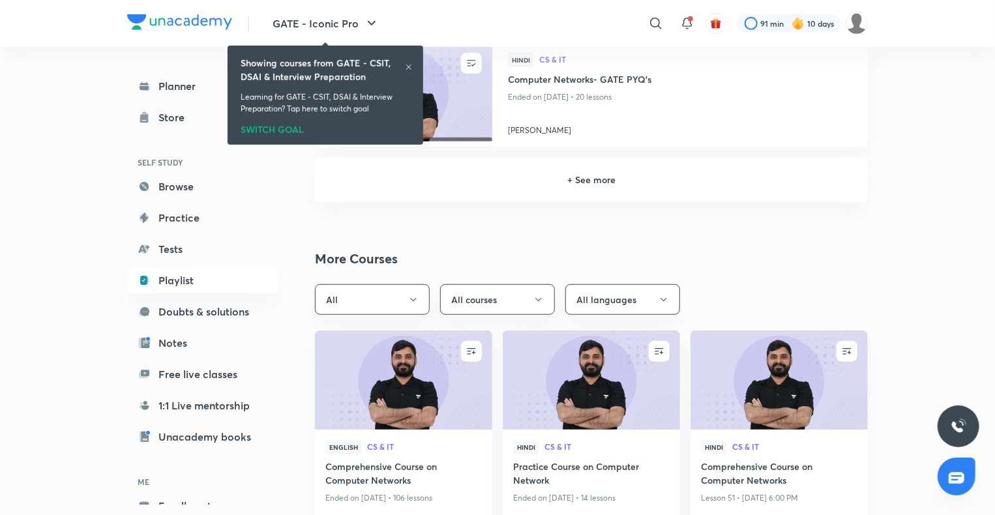
scroll to position [415, 0]
click at [577, 177] on h6 "+ See more" at bounding box center [592, 179] width 522 height 14
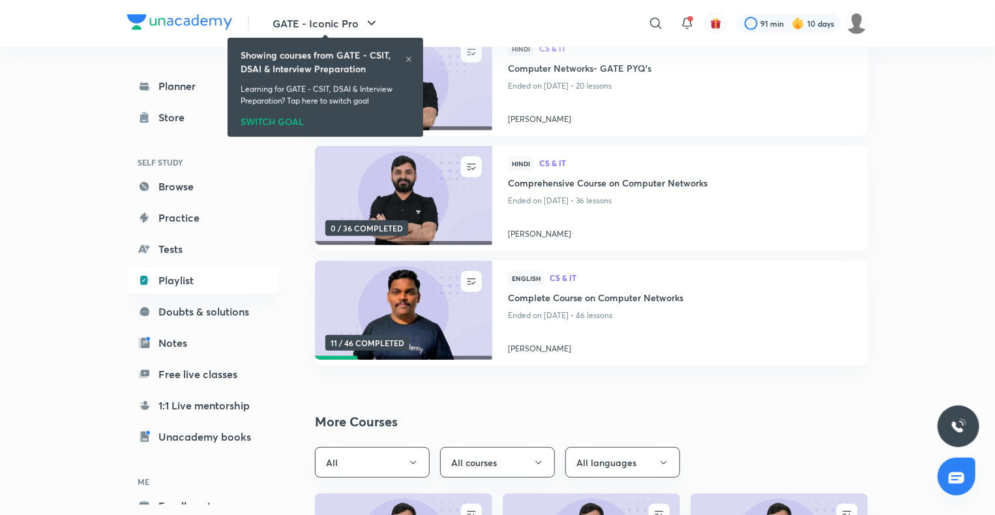
scroll to position [429, 0]
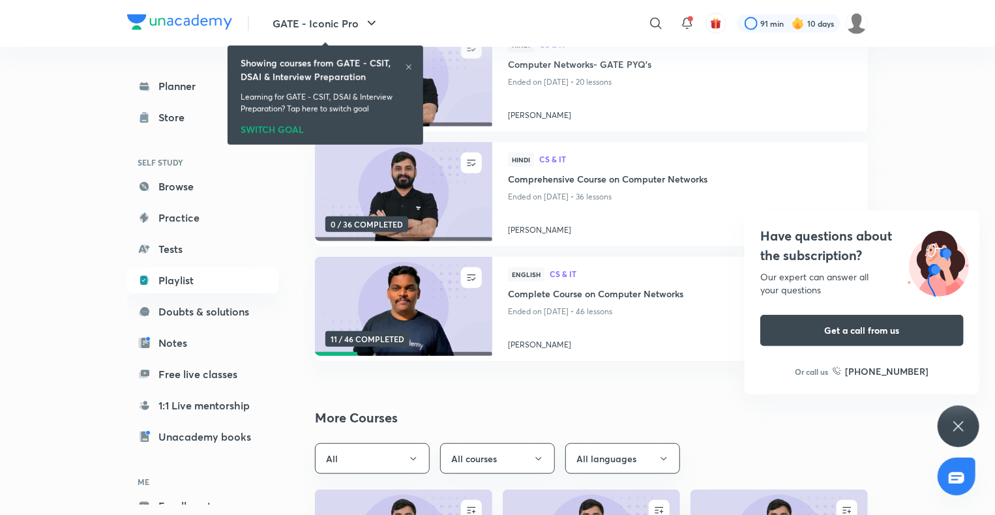
click at [962, 438] on div "Have questions about the subscription? Our expert can answer all your questions…" at bounding box center [959, 427] width 42 height 42
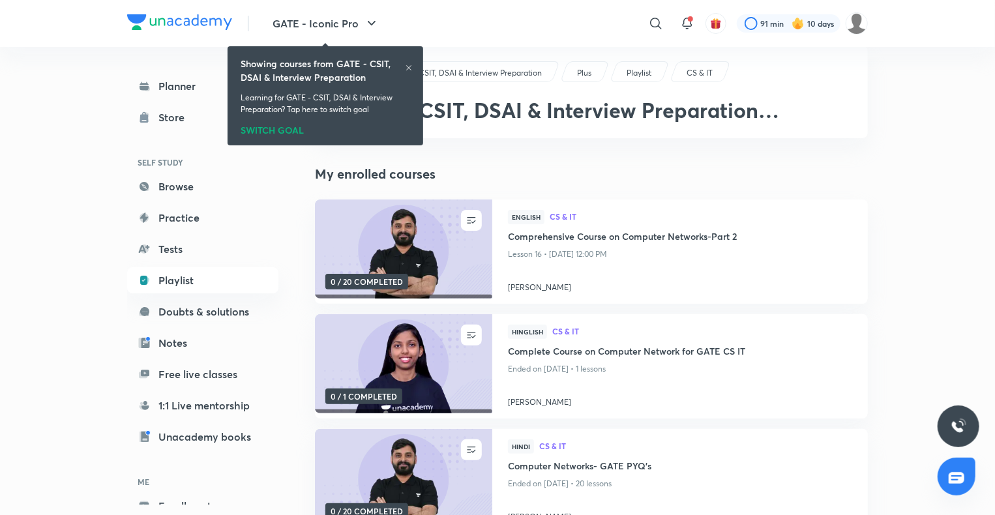
scroll to position [28, 0]
click at [408, 67] on icon at bounding box center [408, 67] width 5 height 5
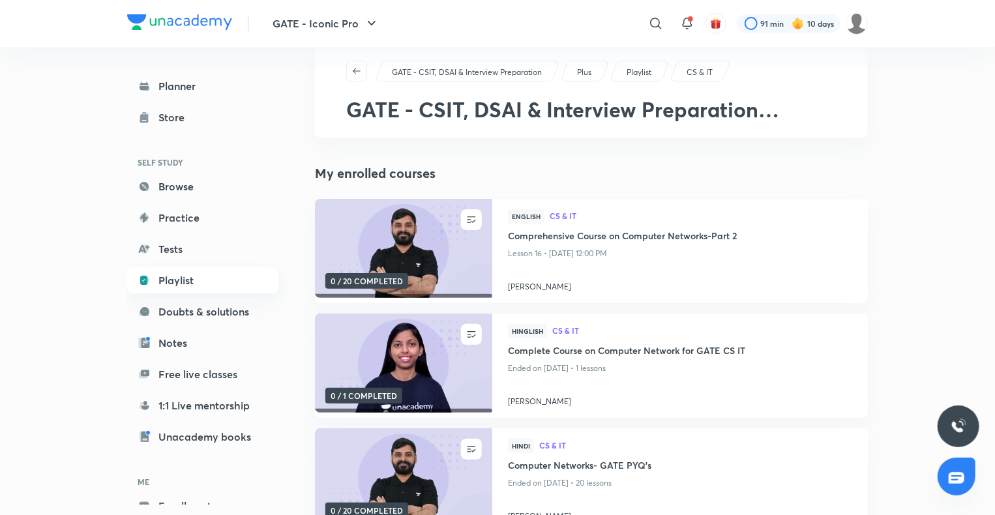
click at [181, 290] on link "Playlist" at bounding box center [202, 280] width 151 height 26
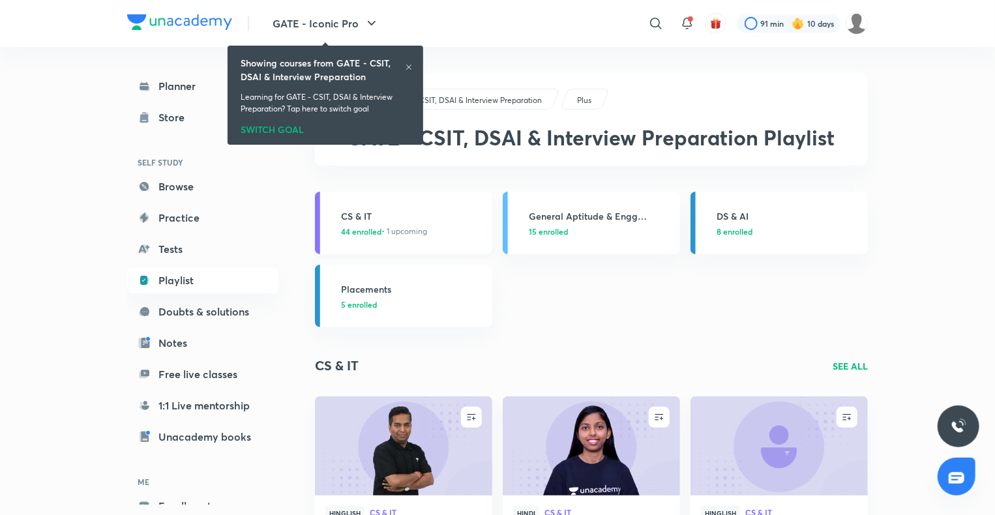
click at [349, 222] on h3 "CS & IT" at bounding box center [412, 216] width 143 height 14
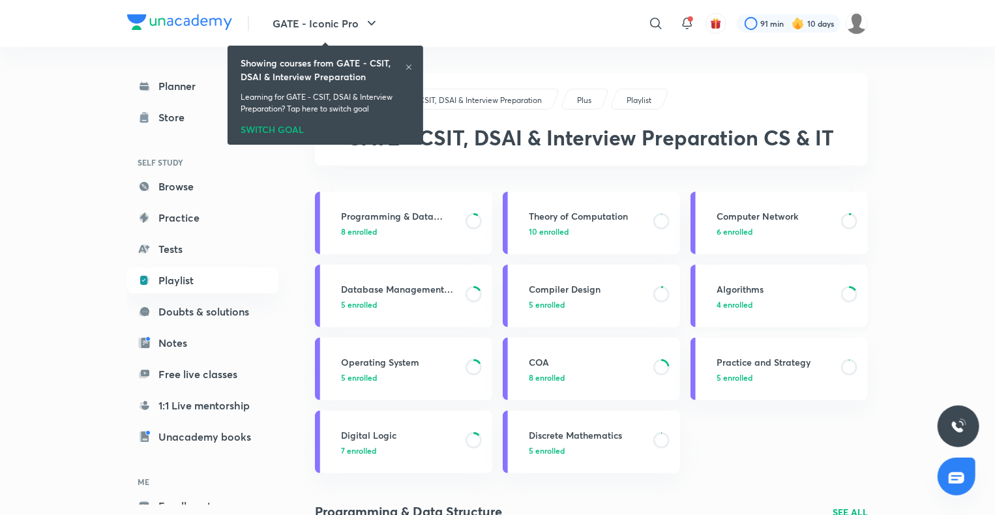
click at [735, 289] on h3 "Algorithms" at bounding box center [775, 289] width 117 height 14
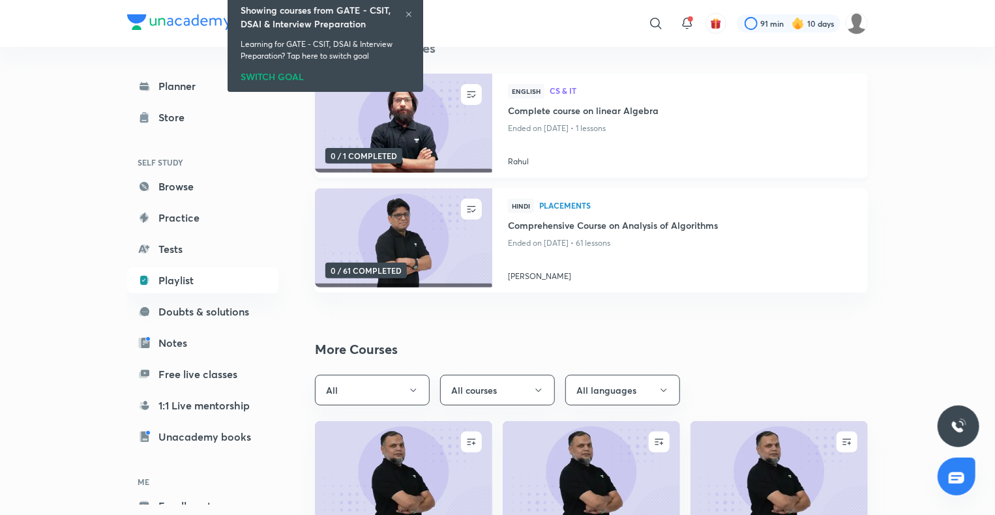
scroll to position [100, 0]
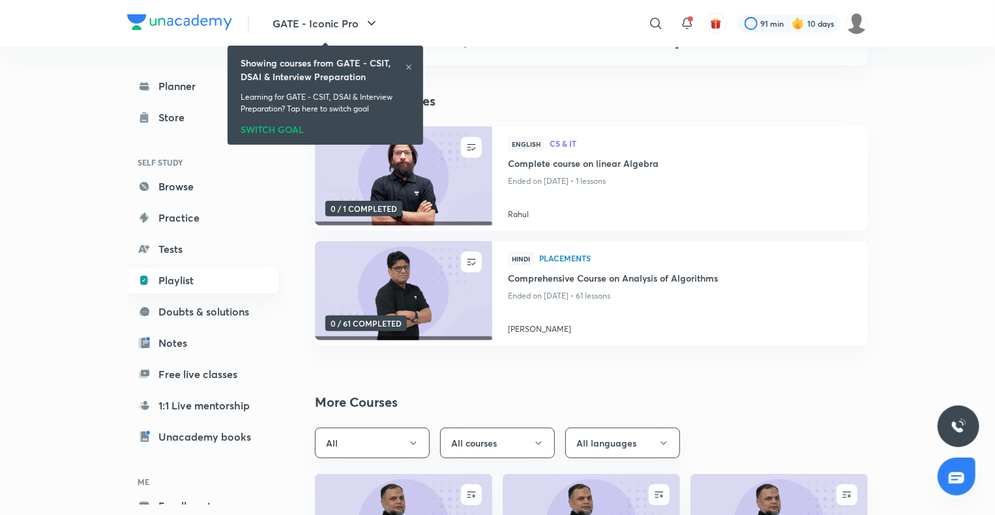
click at [195, 273] on link "Playlist" at bounding box center [202, 280] width 151 height 26
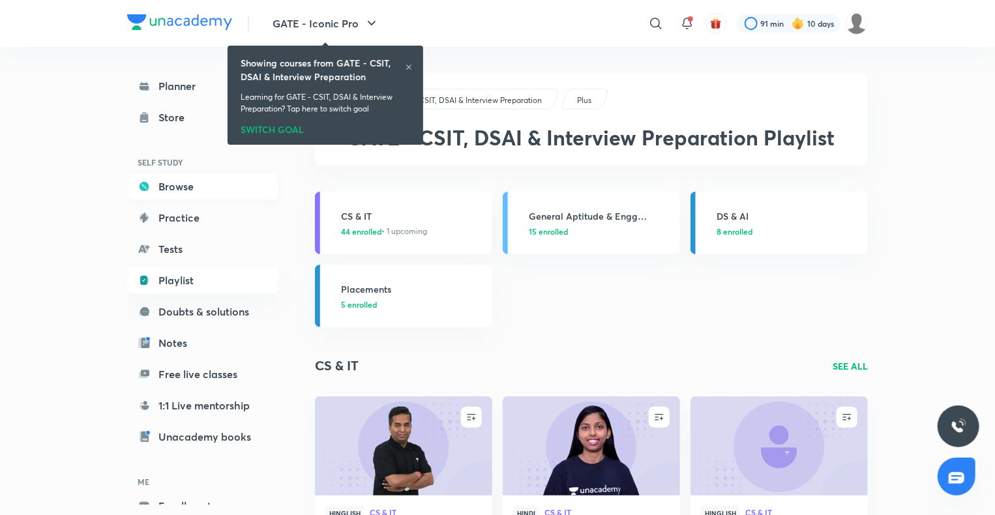
click at [190, 190] on link "Browse" at bounding box center [202, 186] width 151 height 26
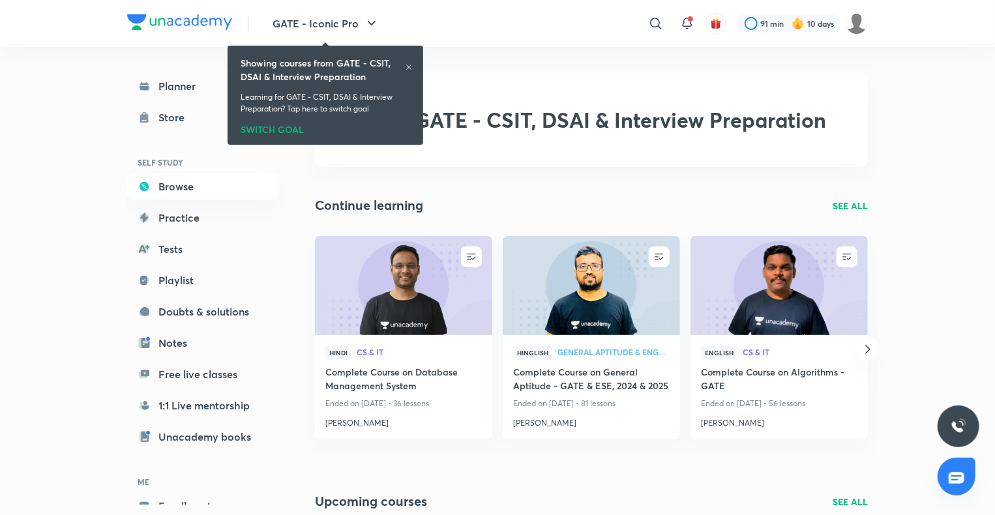
click at [406, 63] on div "Showing courses from GATE - CSIT, DSAI & Interview Preparation" at bounding box center [326, 69] width 170 height 27
click at [794, 359] on div "English CS & IT" at bounding box center [779, 356] width 156 height 20
click at [792, 343] on div "English CS & IT Complete Course on Algorithms - GATE Ended on [DATE] • 56 lesso…" at bounding box center [779, 387] width 177 height 104
click at [770, 335] on div "English CS & IT Complete Course on Algorithms - GATE Ended on [DATE] • 56 lesso…" at bounding box center [779, 387] width 177 height 104
click at [764, 306] on img at bounding box center [779, 285] width 181 height 101
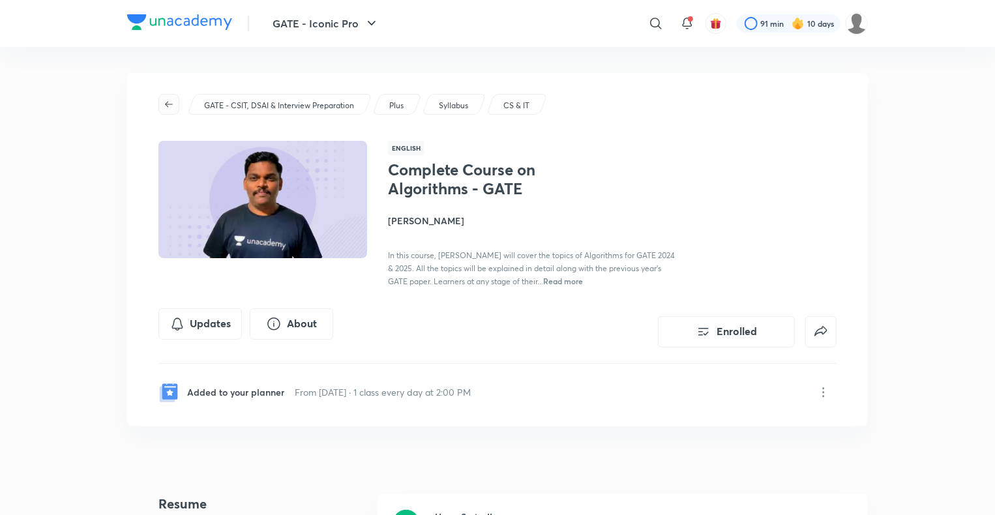
click at [172, 104] on icon "button" at bounding box center [169, 104] width 8 height 6
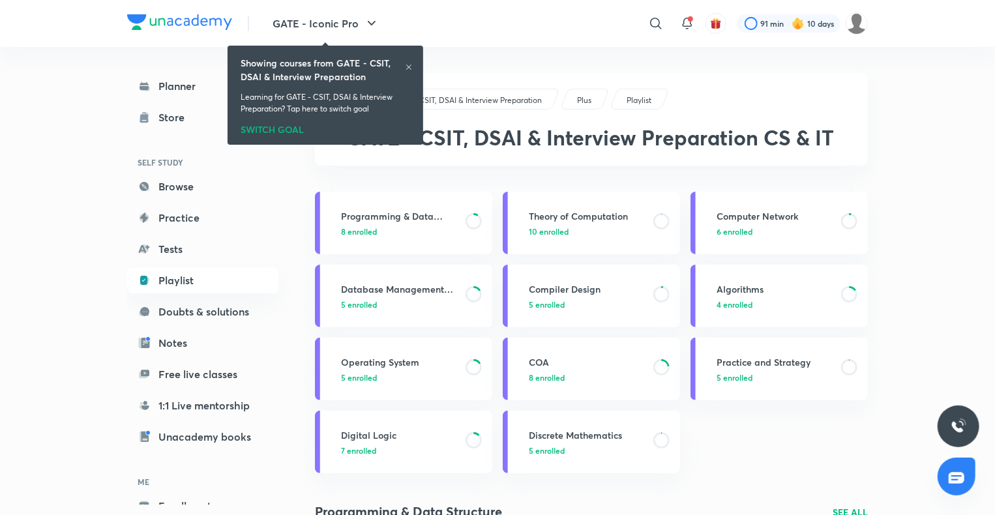
click at [409, 67] on icon at bounding box center [408, 67] width 5 height 5
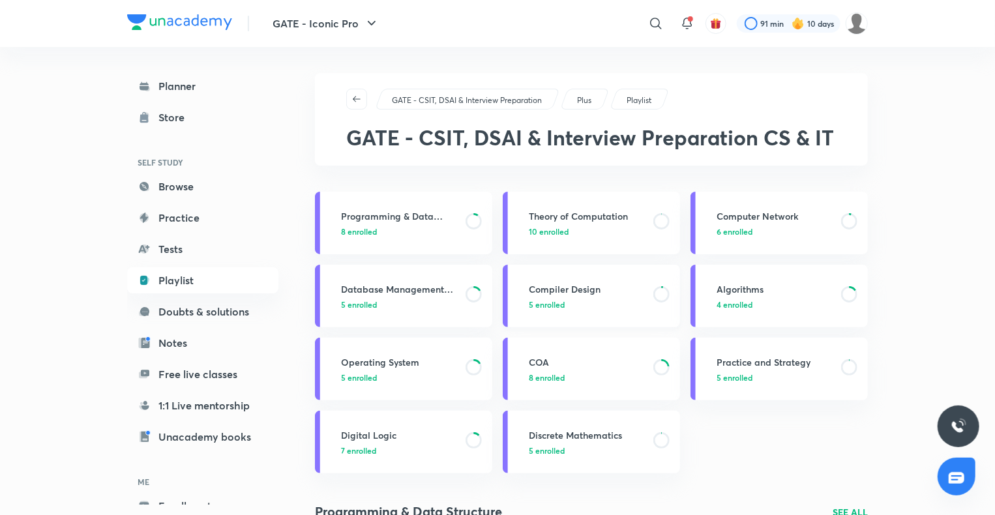
click at [550, 299] on span "5 enrolled" at bounding box center [547, 305] width 36 height 12
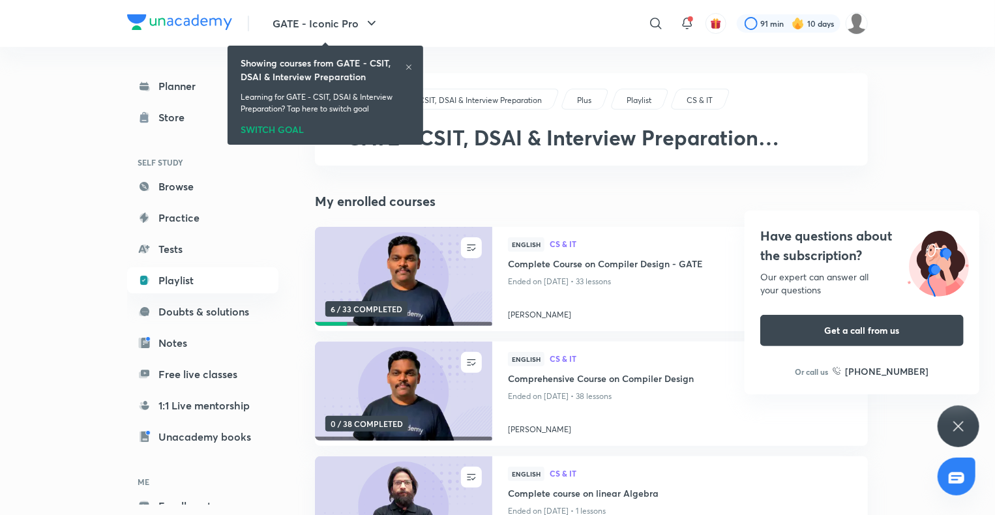
click at [950, 416] on div "Have questions about the subscription? Our expert can answer all your questions…" at bounding box center [959, 427] width 42 height 42
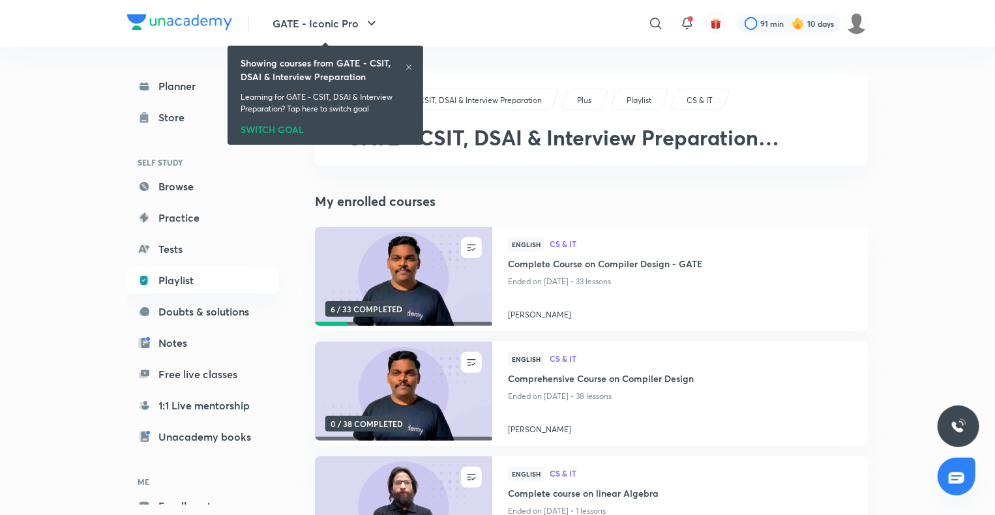
click at [410, 64] on icon at bounding box center [409, 67] width 8 height 8
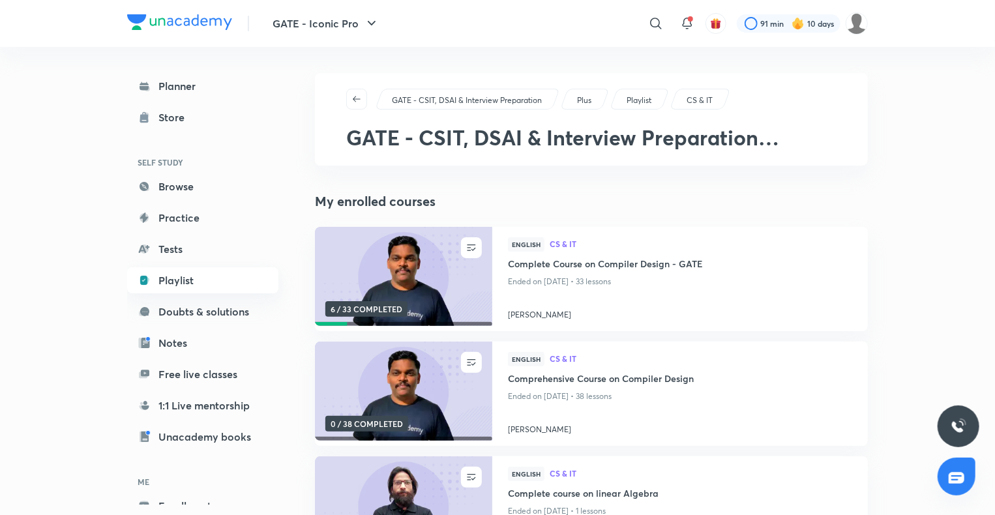
click at [177, 282] on link "Playlist" at bounding box center [202, 280] width 151 height 26
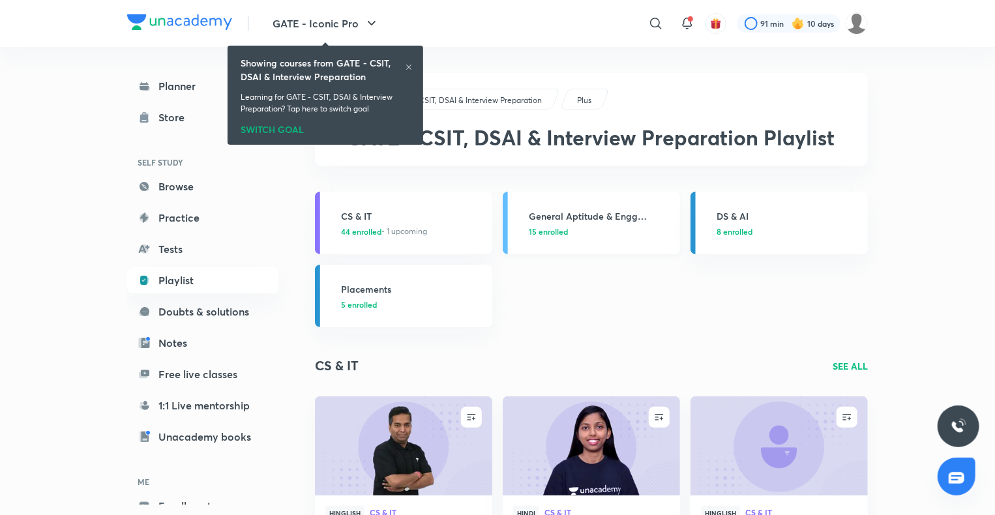
click at [587, 210] on h3 "General Aptitude & Engg Mathematics" at bounding box center [600, 216] width 143 height 14
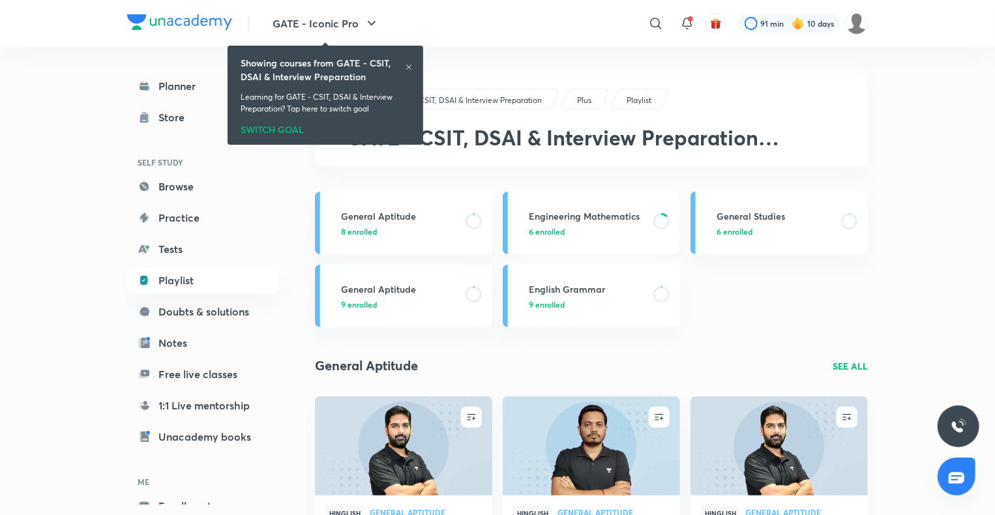
click at [582, 220] on h3 "Engineering Mathematics" at bounding box center [587, 216] width 117 height 14
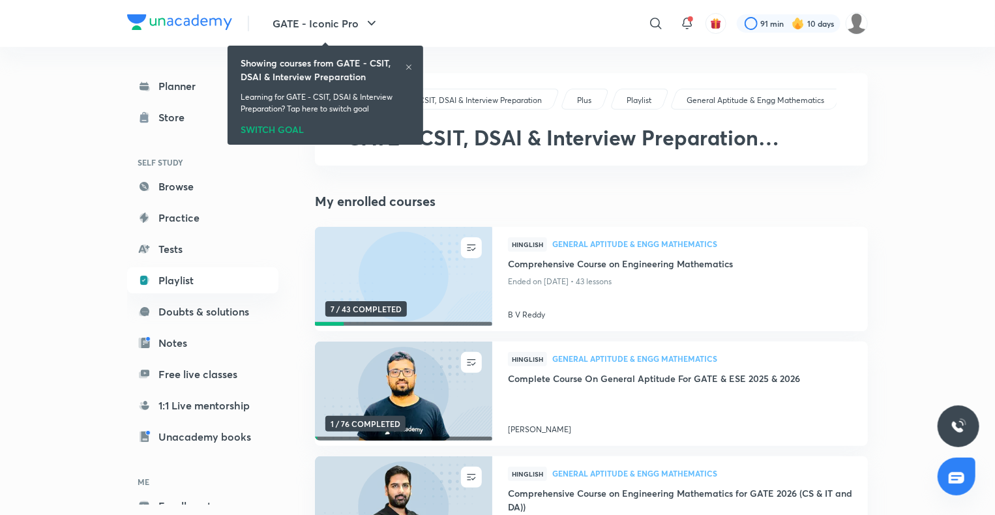
click at [578, 215] on div "My enrolled courses UNENROLL 7 / 43 COMPLETED Hinglish General Aptitude & Engg …" at bounding box center [591, 407] width 553 height 430
click at [567, 265] on h4 "Comprehensive Course on Engineering Mathematics" at bounding box center [680, 265] width 344 height 16
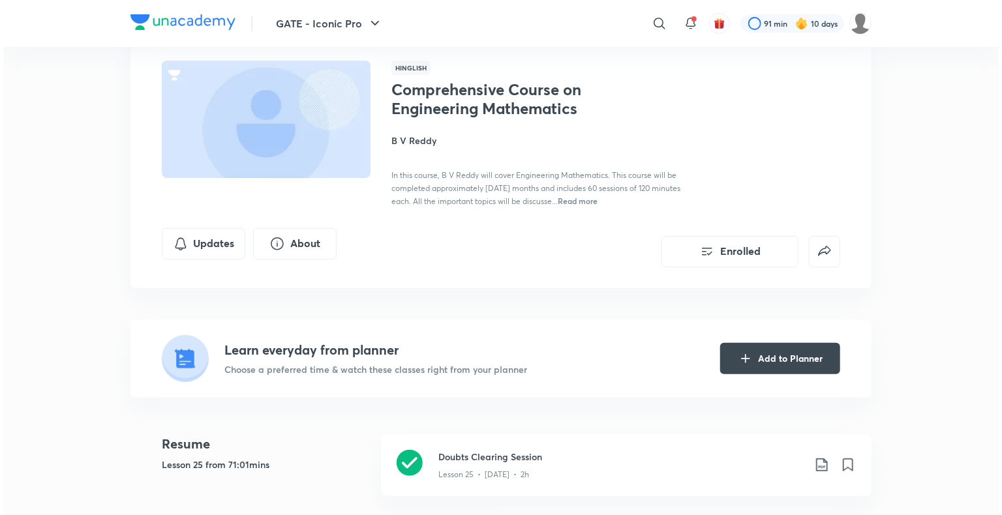
scroll to position [123, 0]
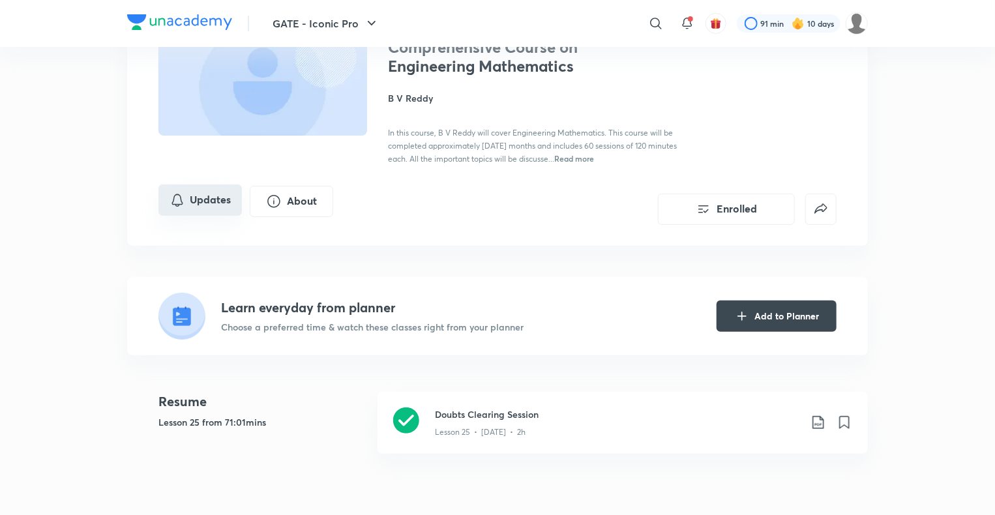
click at [238, 196] on button "Updates" at bounding box center [199, 200] width 83 height 31
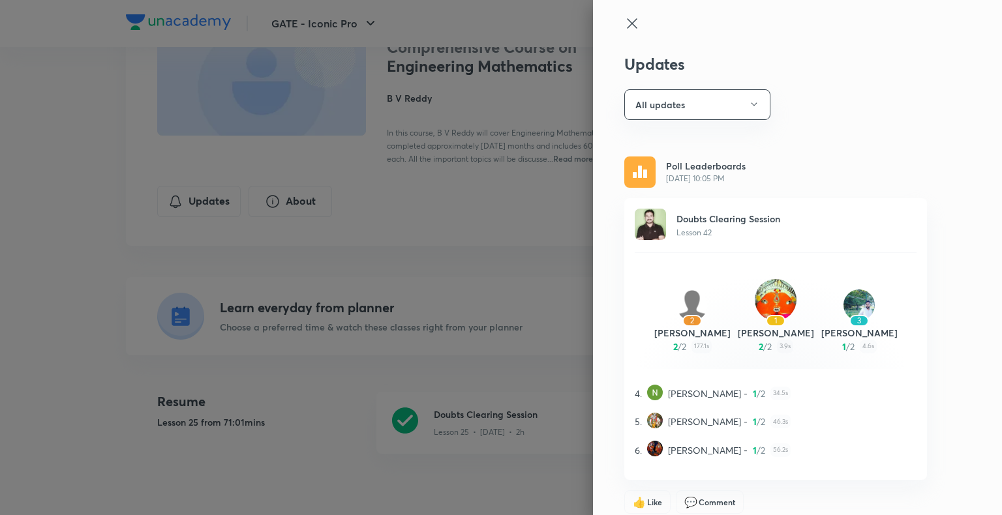
click at [235, 400] on div at bounding box center [501, 257] width 1002 height 515
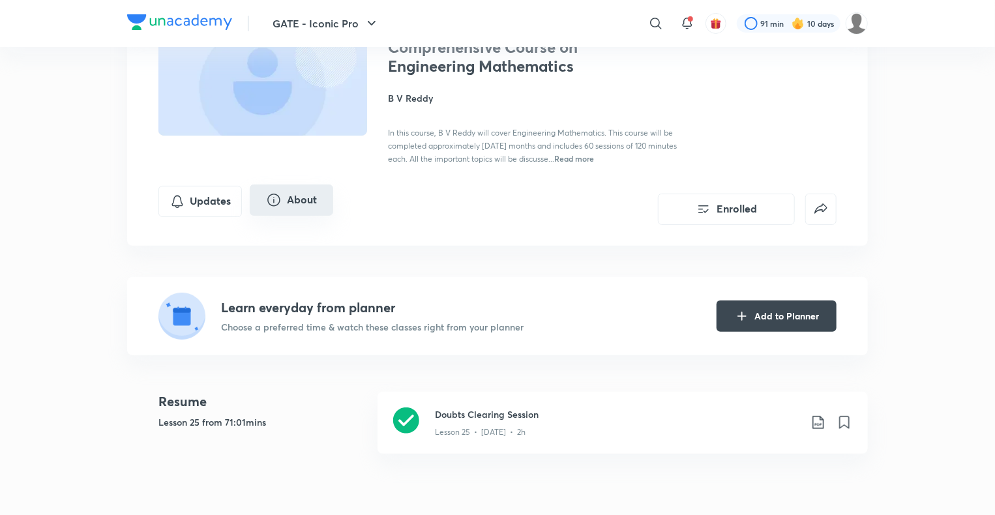
click at [295, 209] on button "About" at bounding box center [291, 200] width 83 height 31
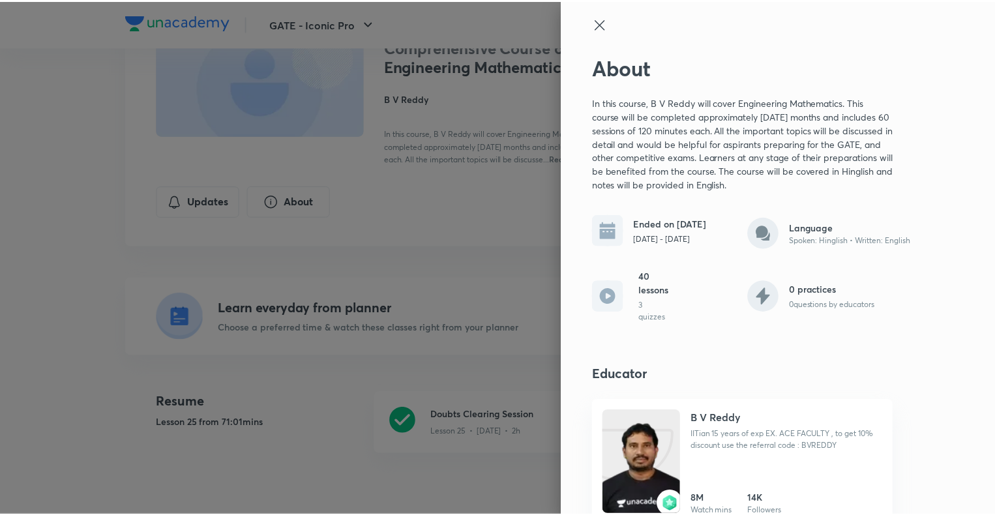
scroll to position [20, 0]
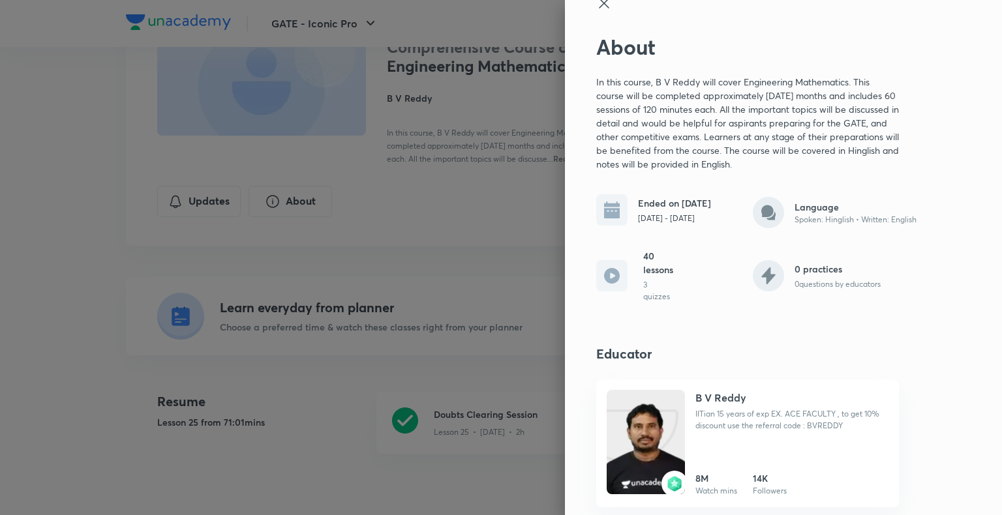
click at [363, 468] on div at bounding box center [501, 257] width 1002 height 515
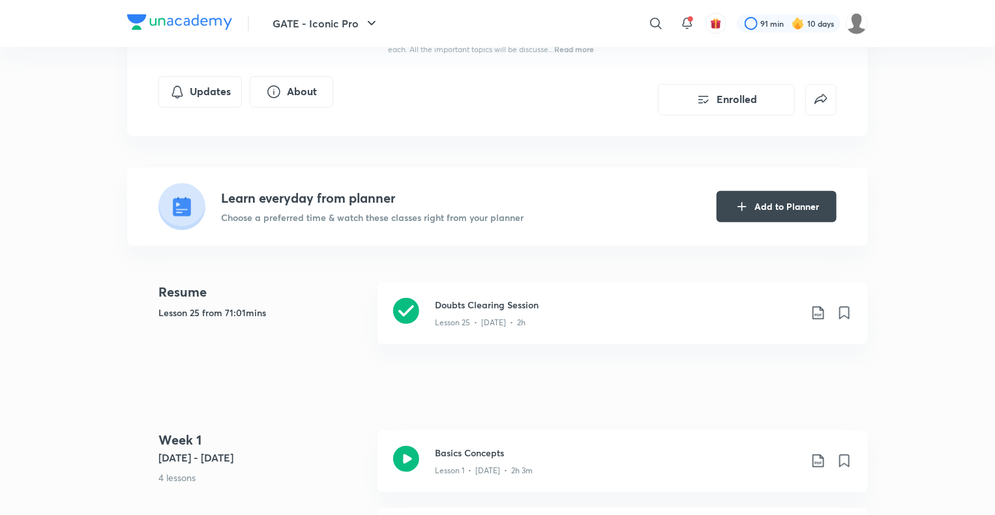
scroll to position [0, 0]
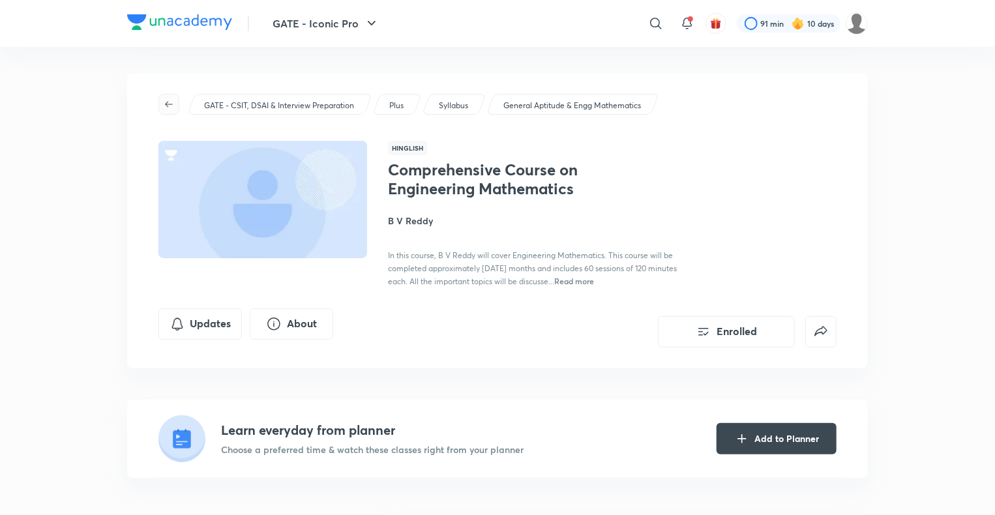
click at [170, 104] on icon "button" at bounding box center [169, 104] width 8 height 6
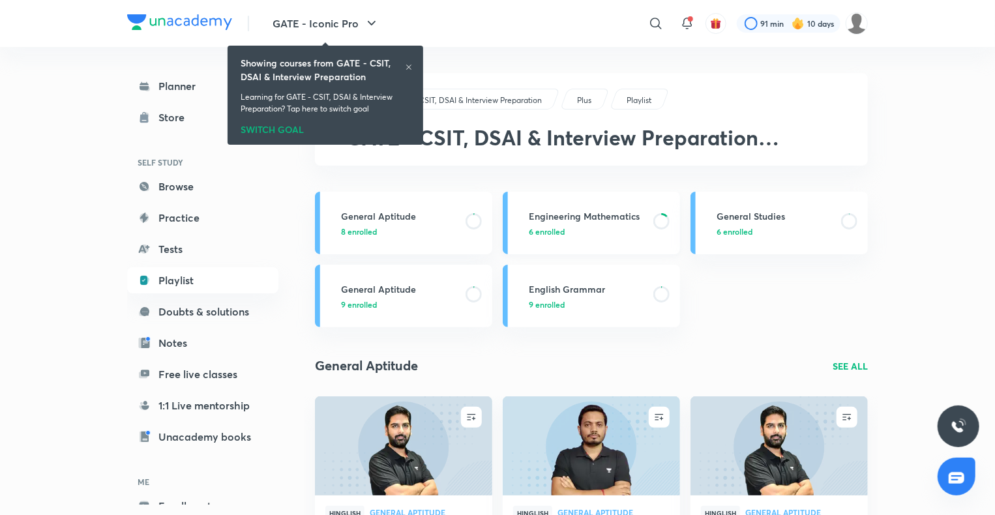
click at [567, 227] on p "6 enrolled" at bounding box center [587, 232] width 117 height 12
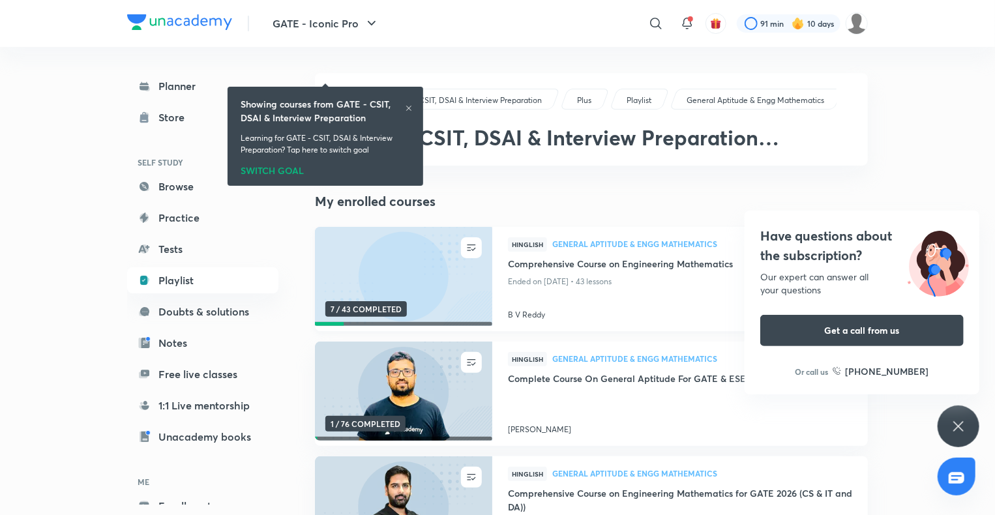
scroll to position [56, 0]
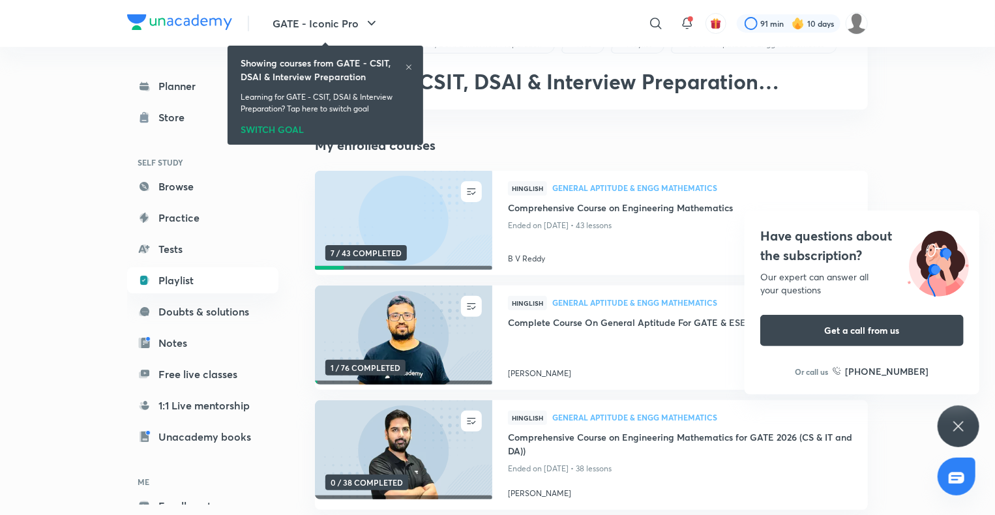
click at [968, 437] on div "Have questions about the subscription? Our expert can answer all your questions…" at bounding box center [959, 427] width 42 height 42
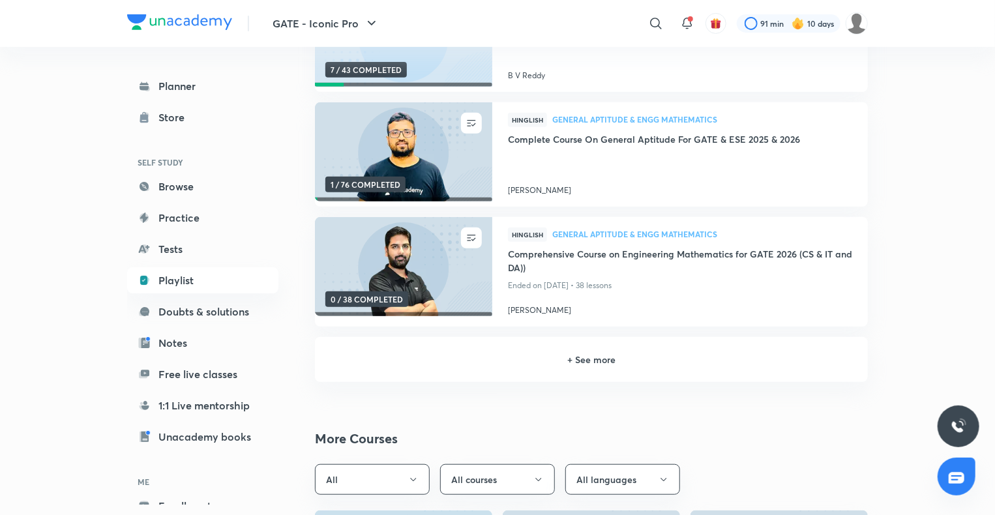
scroll to position [0, 0]
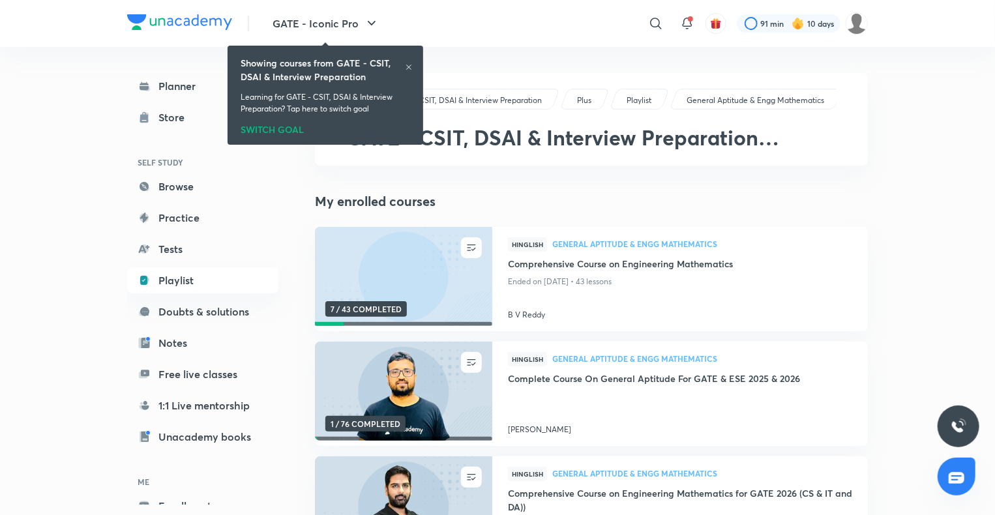
click at [407, 67] on icon at bounding box center [409, 67] width 8 height 8
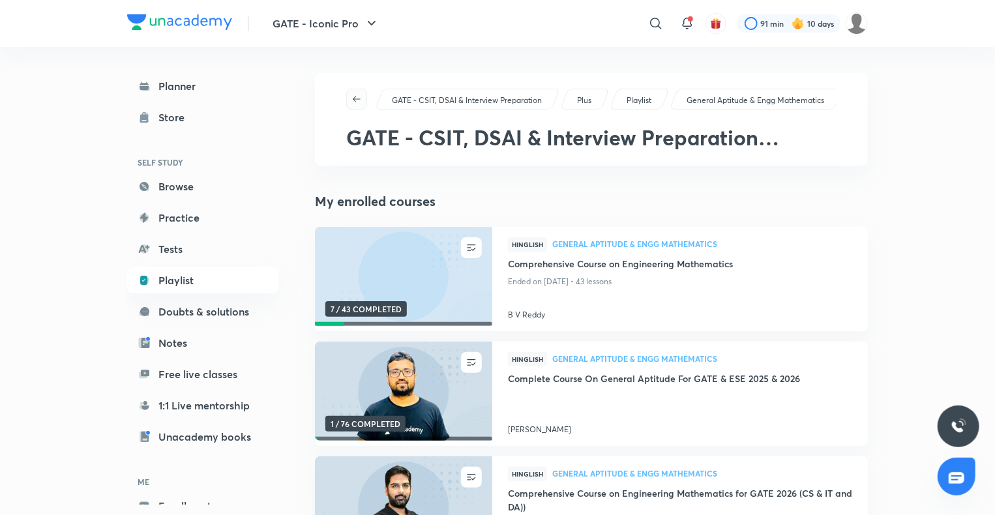
click at [363, 97] on span "button" at bounding box center [357, 99] width 20 height 10
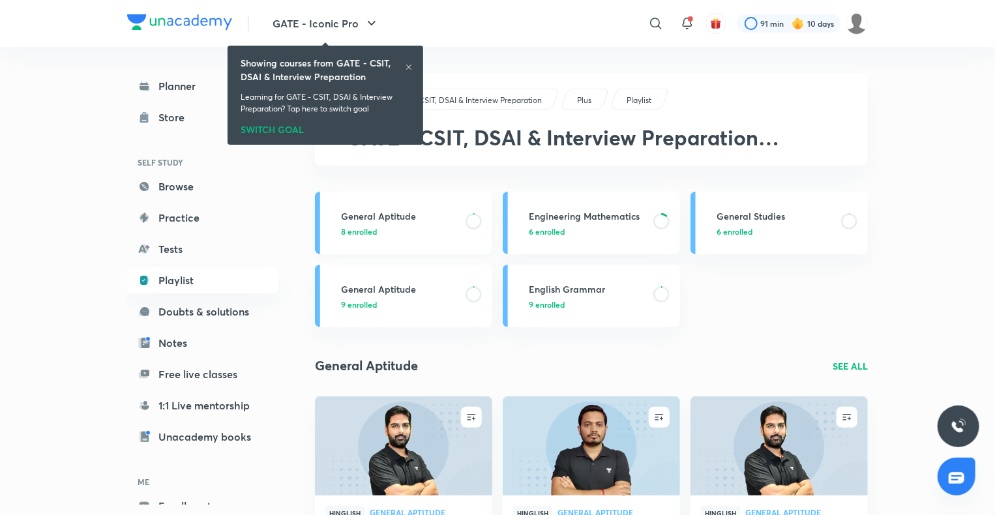
click at [394, 219] on h3 "General Aptitude" at bounding box center [399, 216] width 117 height 14
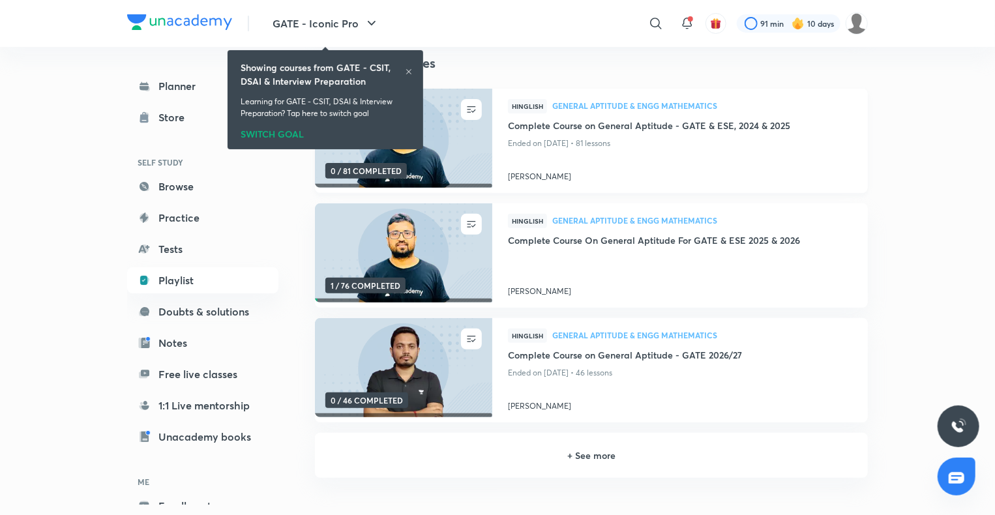
scroll to position [143, 0]
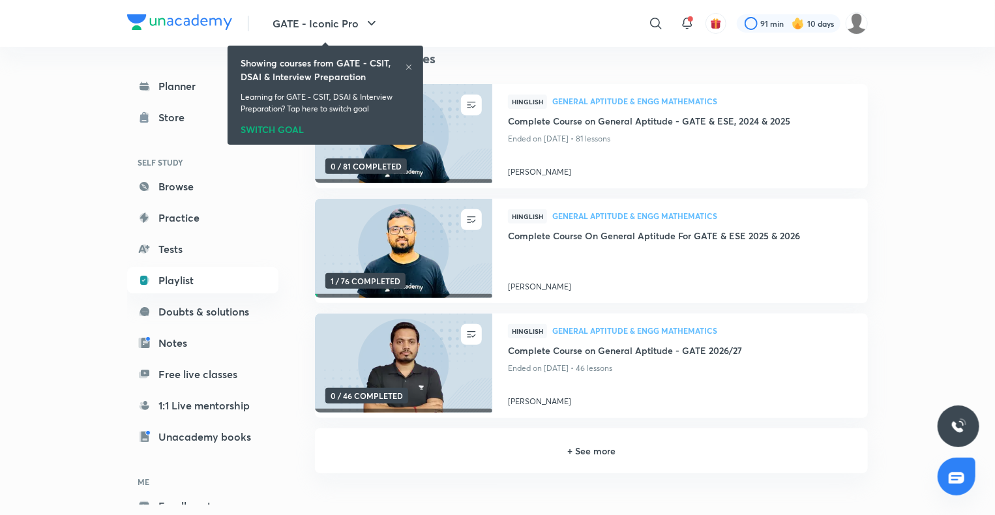
click at [576, 452] on h6 "+ See more" at bounding box center [592, 451] width 522 height 14
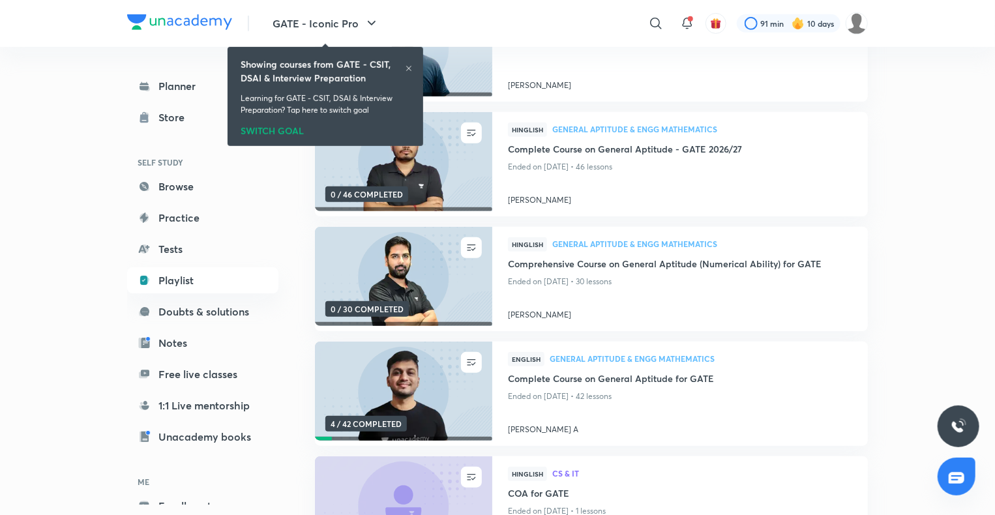
scroll to position [346, 0]
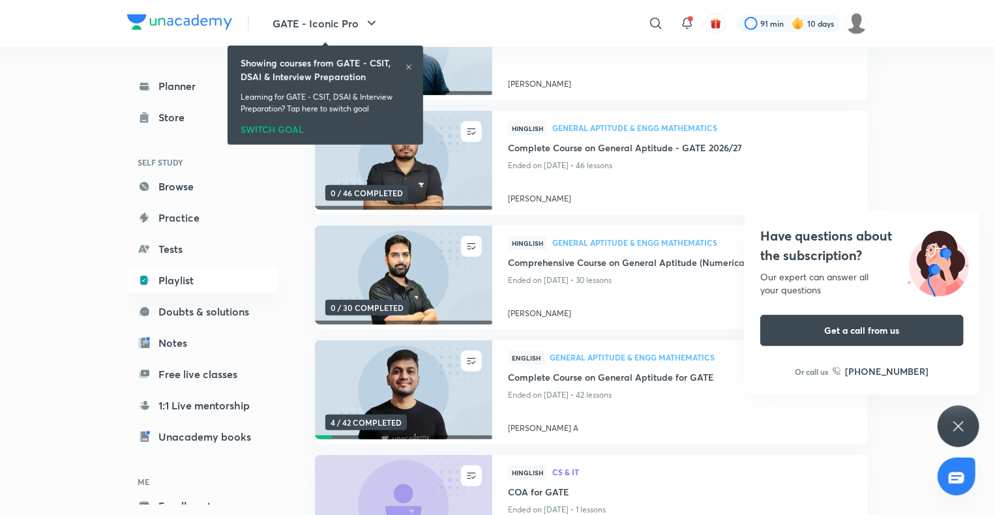
click at [948, 426] on div "Have questions about the subscription? Our expert can answer all your questions…" at bounding box center [959, 427] width 42 height 42
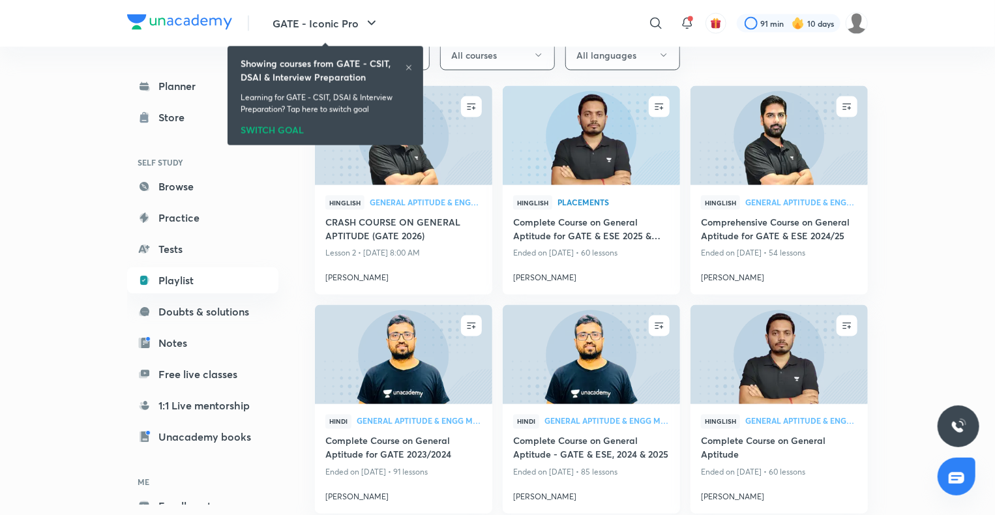
scroll to position [1004, 0]
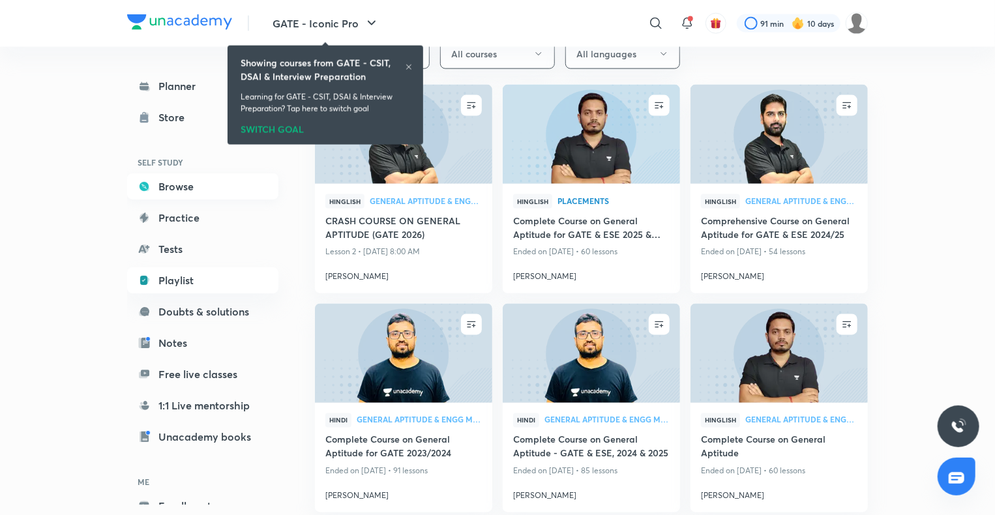
click at [176, 190] on link "Browse" at bounding box center [202, 186] width 151 height 26
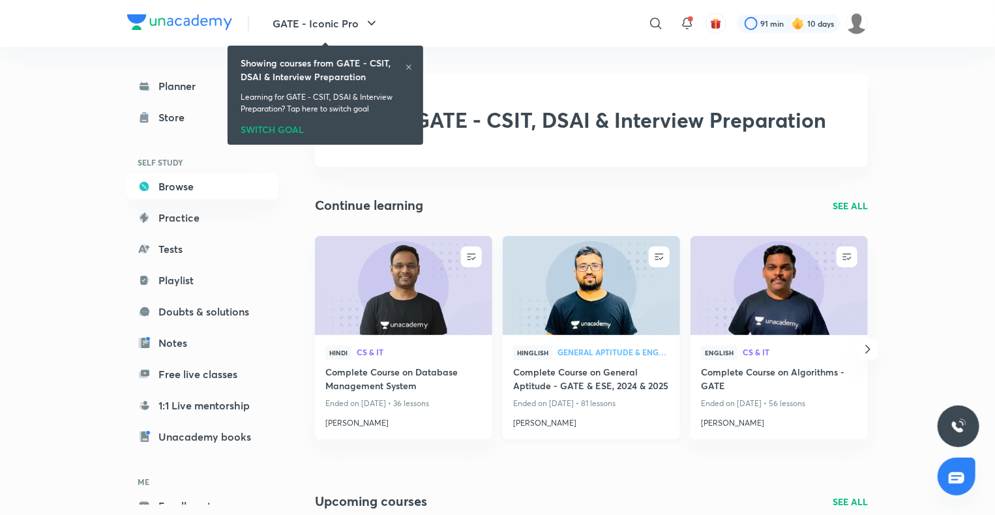
click at [576, 372] on h4 "Complete Course on General Aptitude - GATE & ESE, 2024 & 2025" at bounding box center [591, 380] width 156 height 30
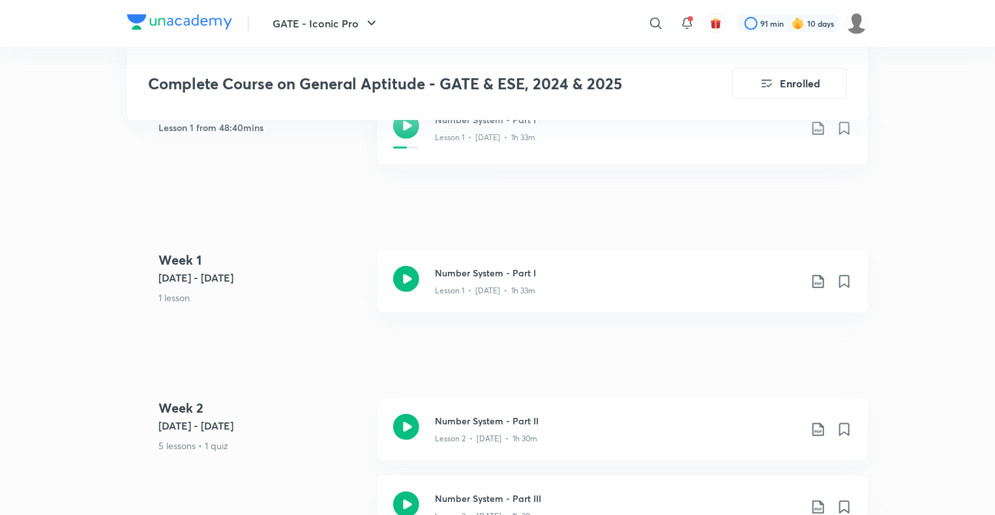
scroll to position [360, 0]
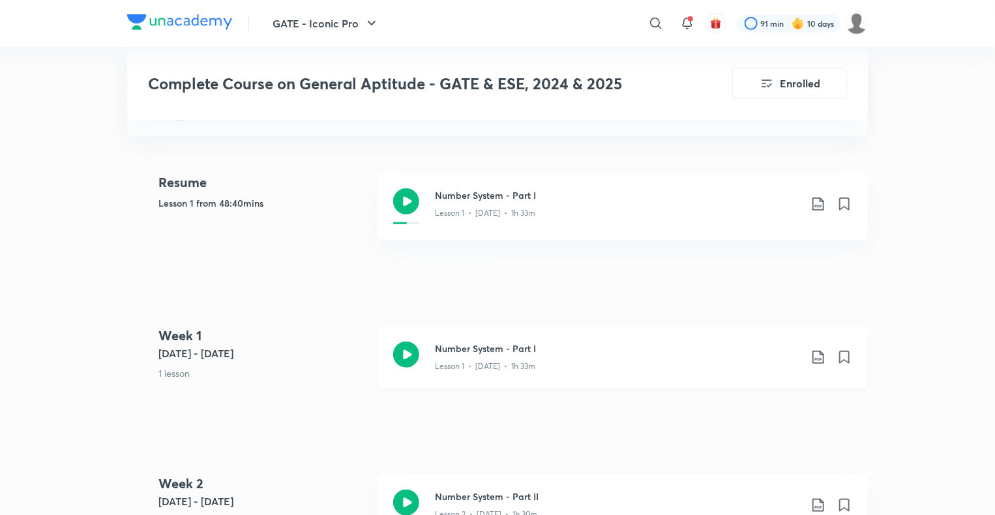
click at [494, 331] on div "Number System - Part I Lesson 1 • [DATE] • 1h 33m" at bounding box center [623, 357] width 490 height 62
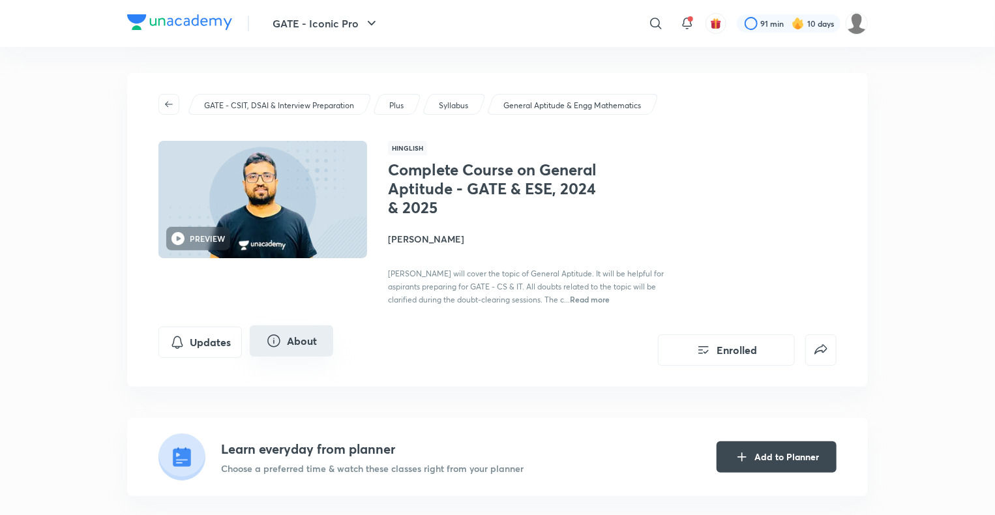
click at [300, 341] on button "About" at bounding box center [291, 340] width 83 height 31
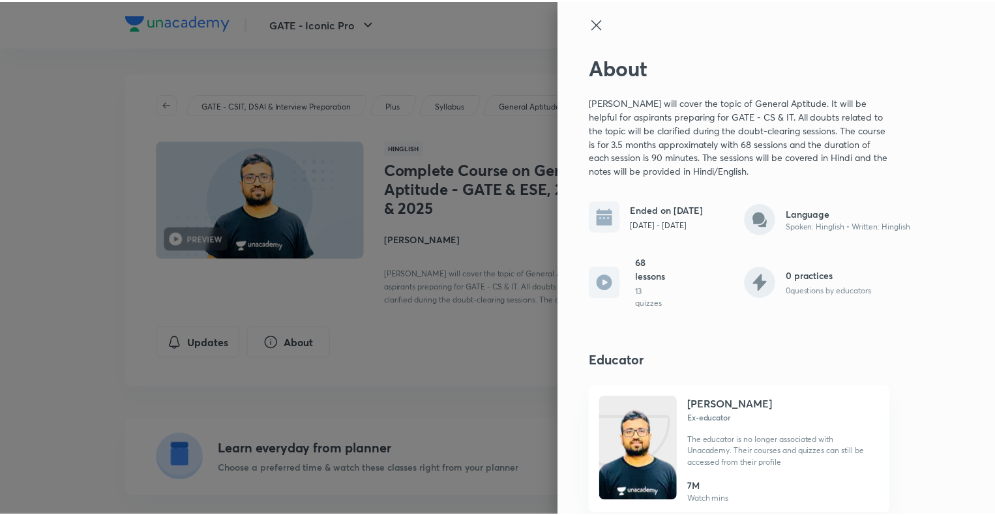
scroll to position [7, 0]
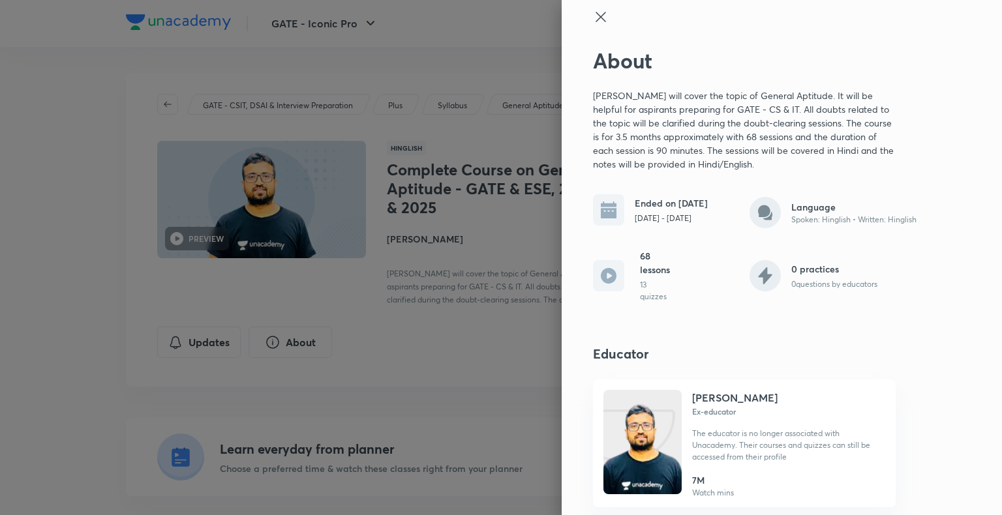
click at [473, 304] on div at bounding box center [501, 257] width 1002 height 515
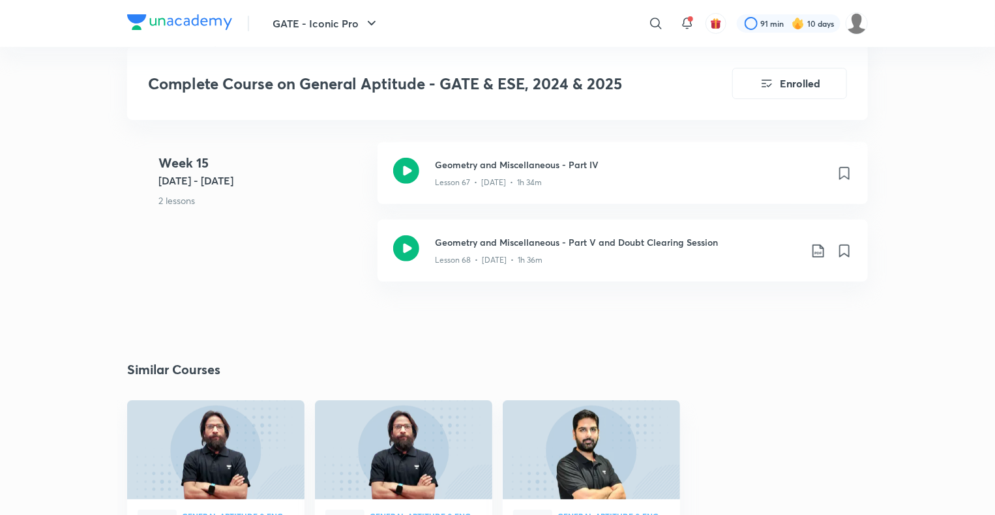
scroll to position [7660, 0]
